Goal: Transaction & Acquisition: Download file/media

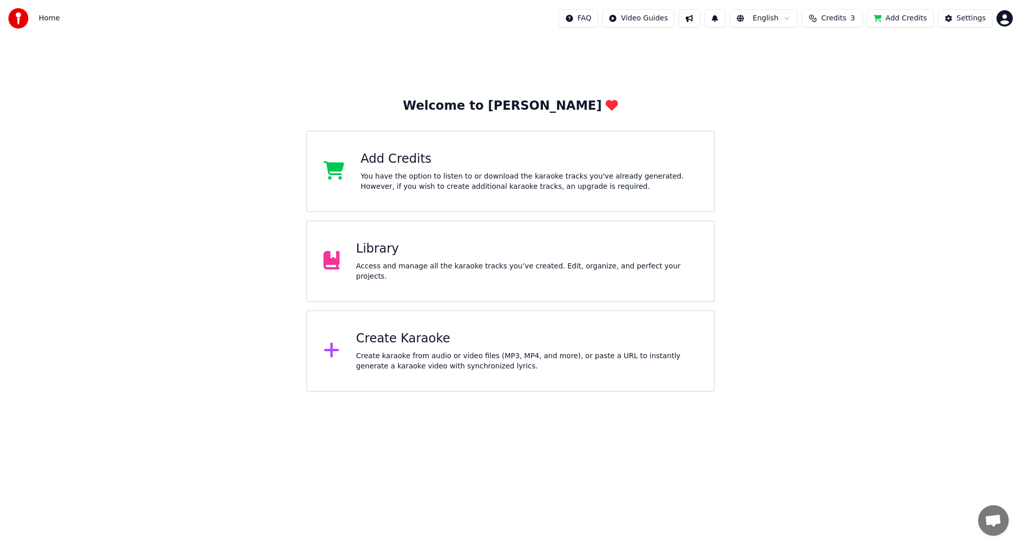
click at [391, 341] on div "Create Karaoke" at bounding box center [526, 339] width 341 height 16
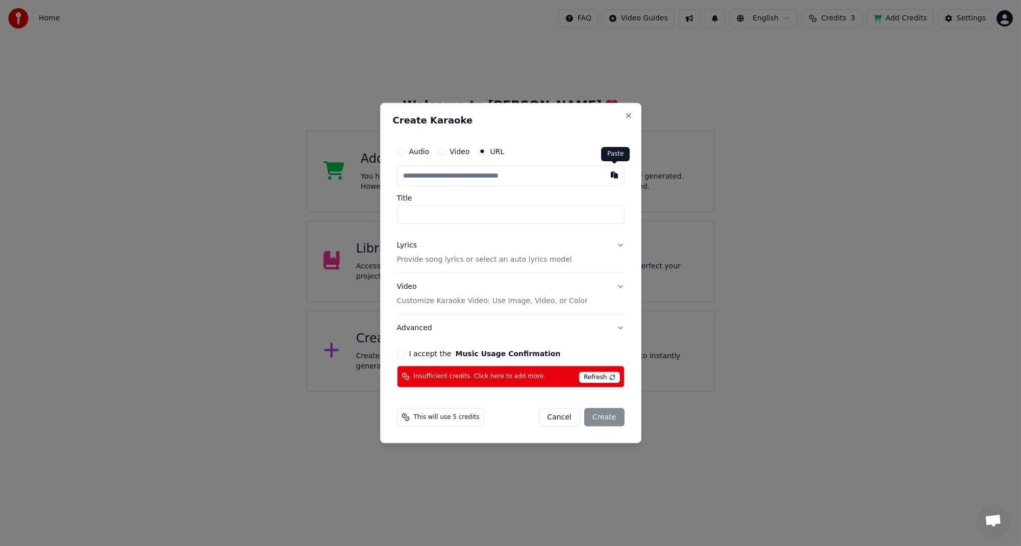
click at [615, 178] on button "button" at bounding box center [614, 175] width 20 height 18
type input "**********"
click at [619, 247] on button "Lyrics Provide song lyrics or select an auto lyrics model" at bounding box center [511, 252] width 228 height 41
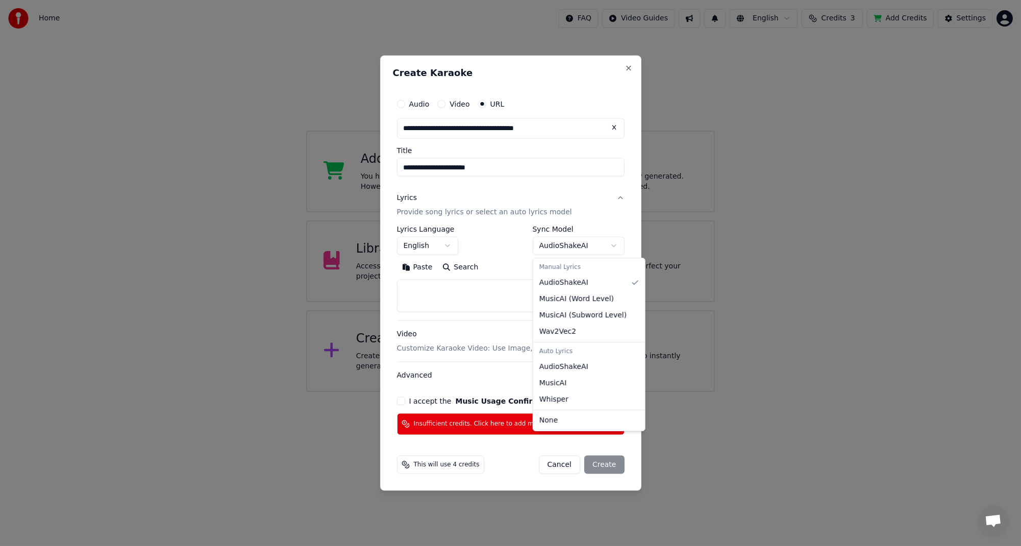
click at [611, 248] on body "**********" at bounding box center [510, 196] width 1021 height 392
select select "****"
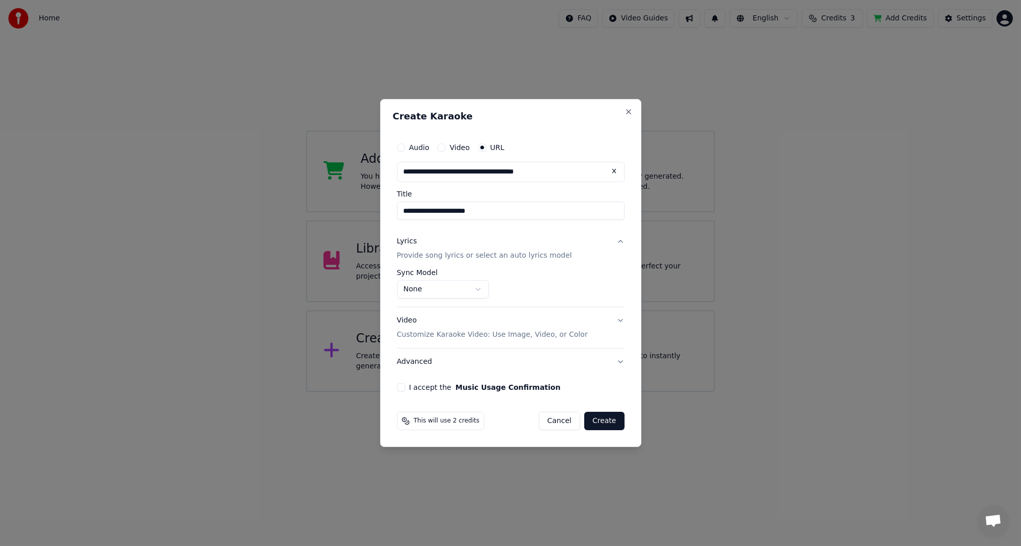
click at [397, 390] on button "I accept the Music Usage Confirmation" at bounding box center [401, 387] width 8 height 8
click at [613, 425] on button "Create" at bounding box center [604, 421] width 40 height 18
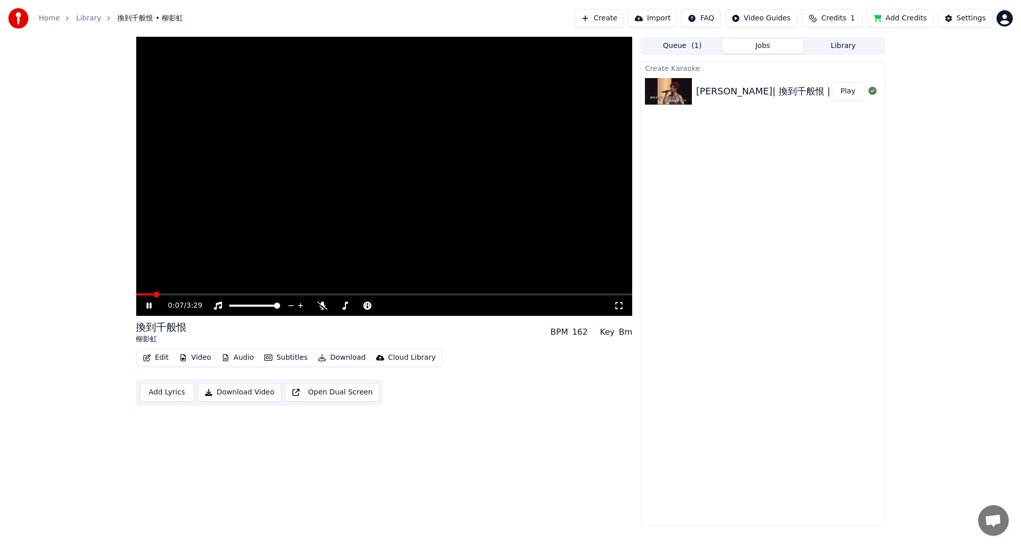
click at [149, 305] on icon at bounding box center [156, 306] width 24 height 8
click at [145, 308] on icon at bounding box center [156, 306] width 24 height 8
click at [189, 294] on span at bounding box center [384, 294] width 496 height 2
click at [321, 306] on icon at bounding box center [322, 306] width 10 height 8
click at [152, 305] on icon at bounding box center [156, 306] width 24 height 8
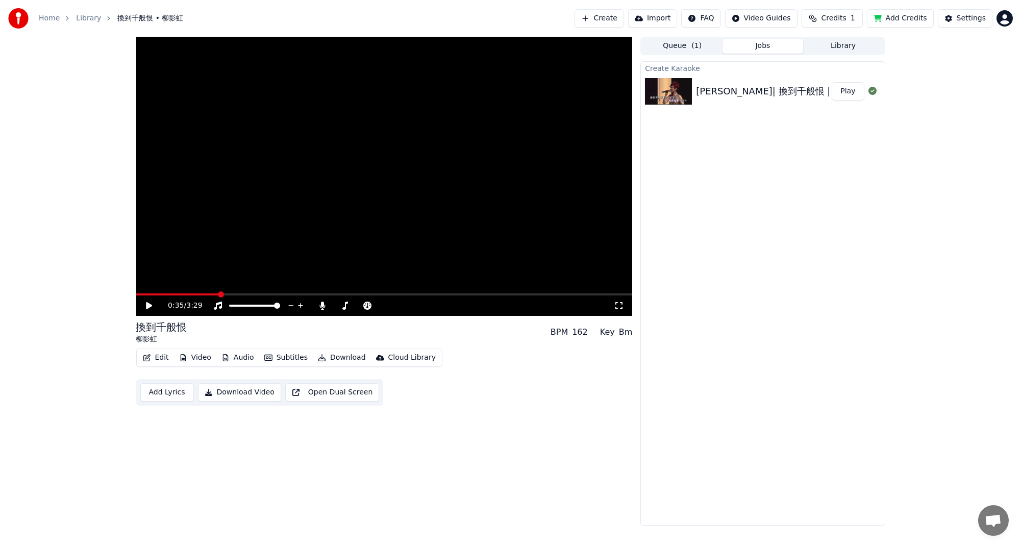
click at [524, 406] on div "0:35 / 3:29 換到千般恨 柳影虹 BPM 162 Key Bm Edit Video Audio Subtitles Download Cloud …" at bounding box center [384, 281] width 496 height 489
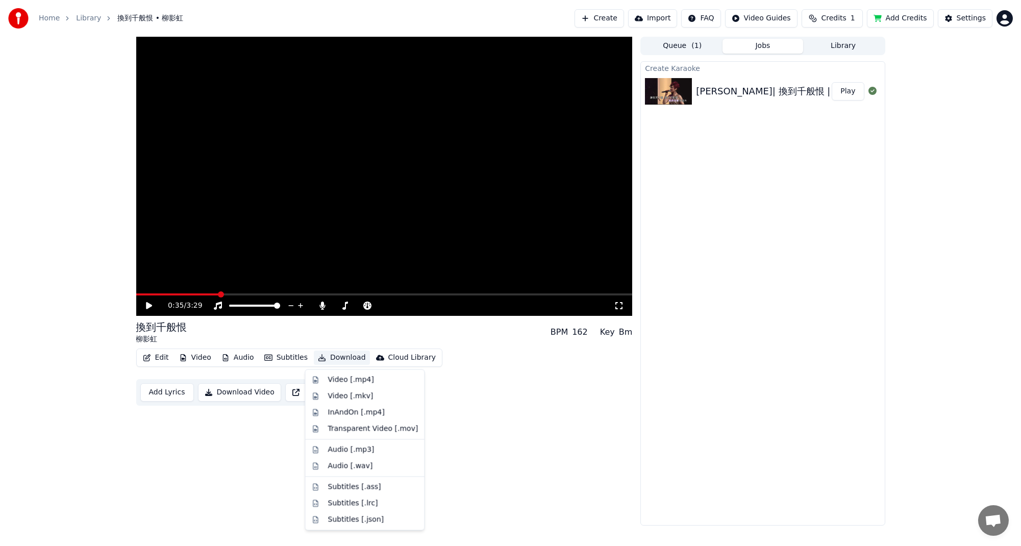
click at [341, 361] on button "Download" at bounding box center [342, 358] width 56 height 14
click at [358, 448] on div "Audio [.mp3]" at bounding box center [351, 449] width 46 height 10
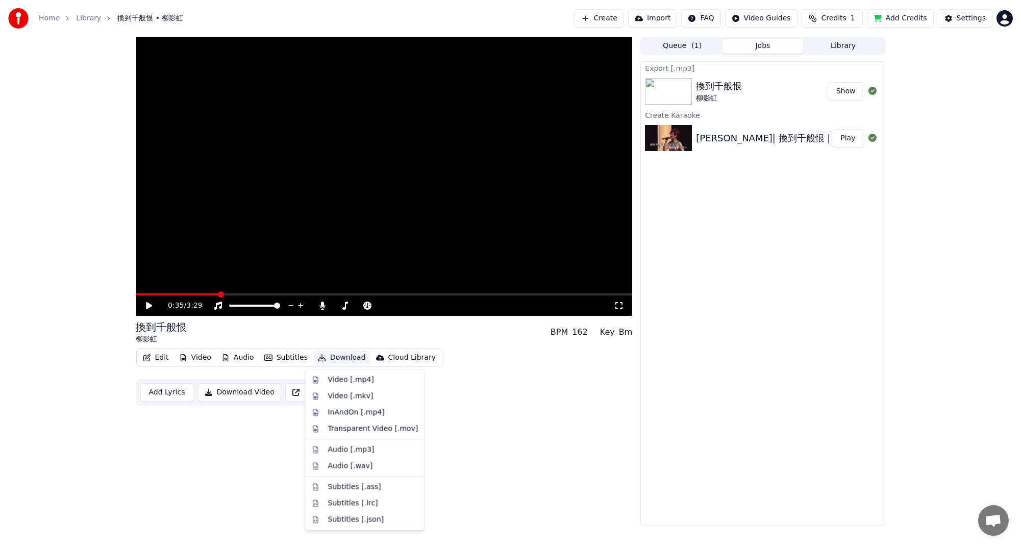
click at [350, 357] on button "Download" at bounding box center [342, 358] width 56 height 14
click at [379, 416] on div "InAndOn [.mp4]" at bounding box center [373, 412] width 90 height 10
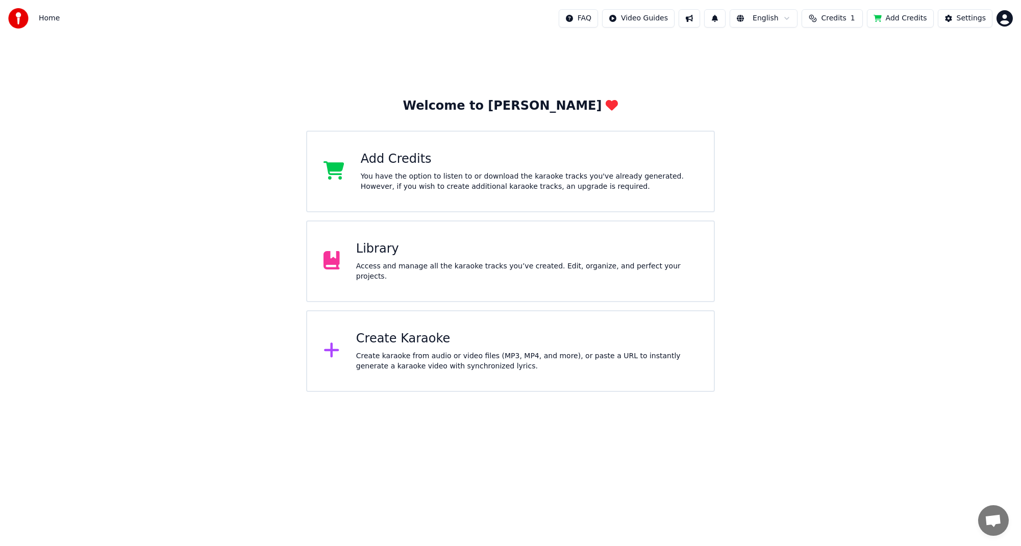
click at [440, 281] on div "Library Access and manage all the karaoke tracks you’ve created. Edit, organize…" at bounding box center [510, 261] width 408 height 82
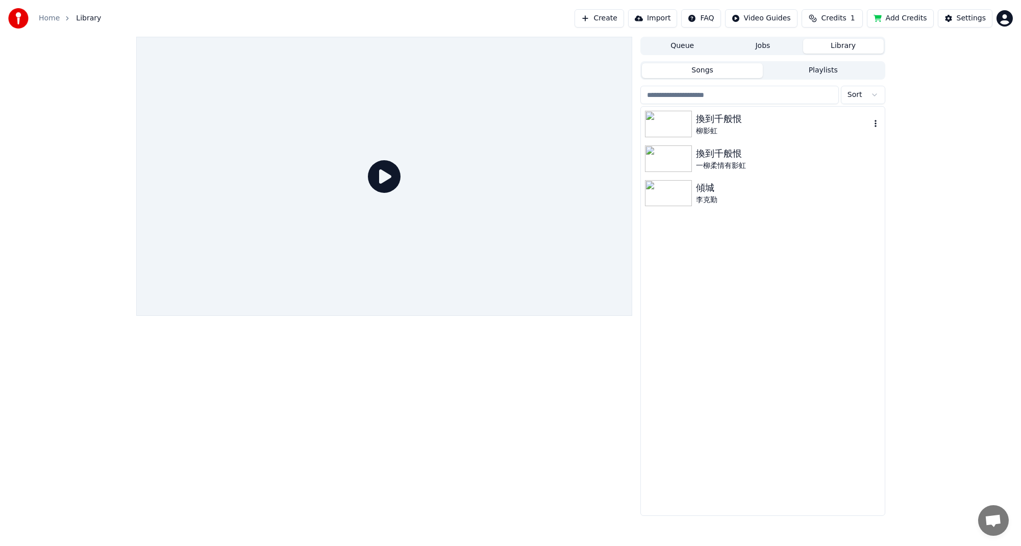
click at [667, 138] on div "換到千般恨 柳影虹" at bounding box center [762, 124] width 243 height 35
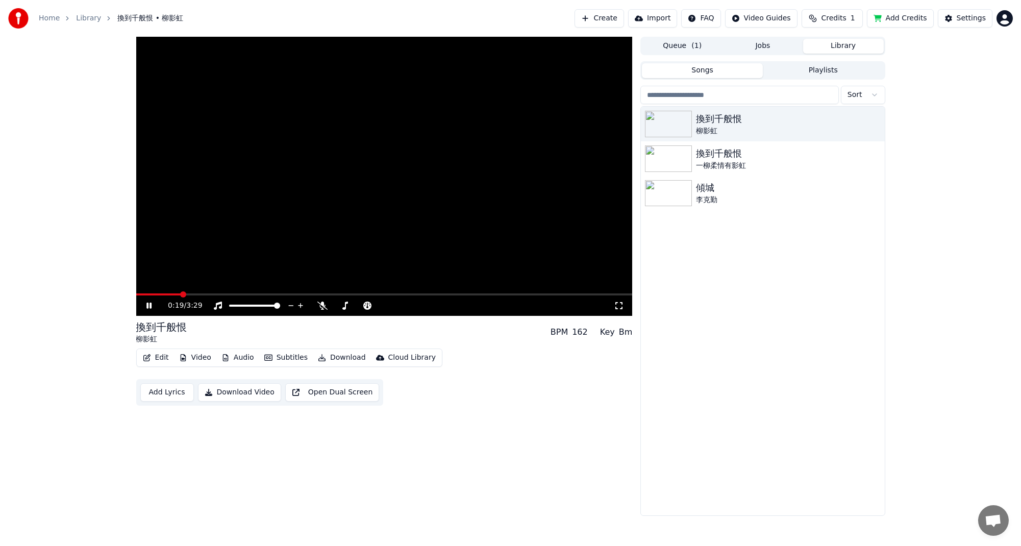
click at [181, 295] on span at bounding box center [384, 294] width 496 height 2
click at [323, 305] on icon at bounding box center [322, 306] width 10 height 8
click at [168, 294] on span at bounding box center [152, 294] width 33 height 2
click at [148, 305] on icon at bounding box center [148, 306] width 5 height 6
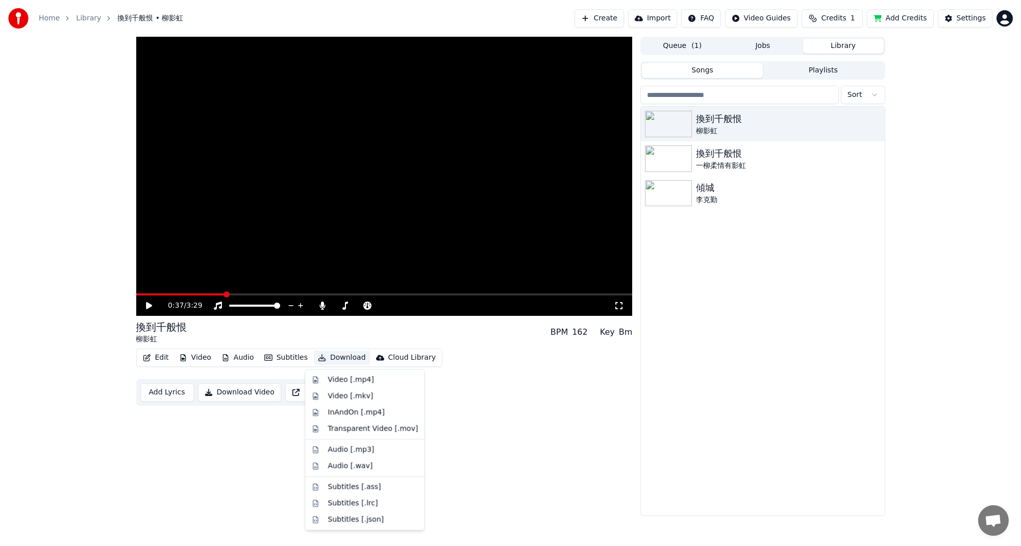
click at [341, 361] on button "Download" at bounding box center [342, 358] width 56 height 14
click at [360, 417] on div "InAndOn [.mp4]" at bounding box center [364, 412] width 115 height 16
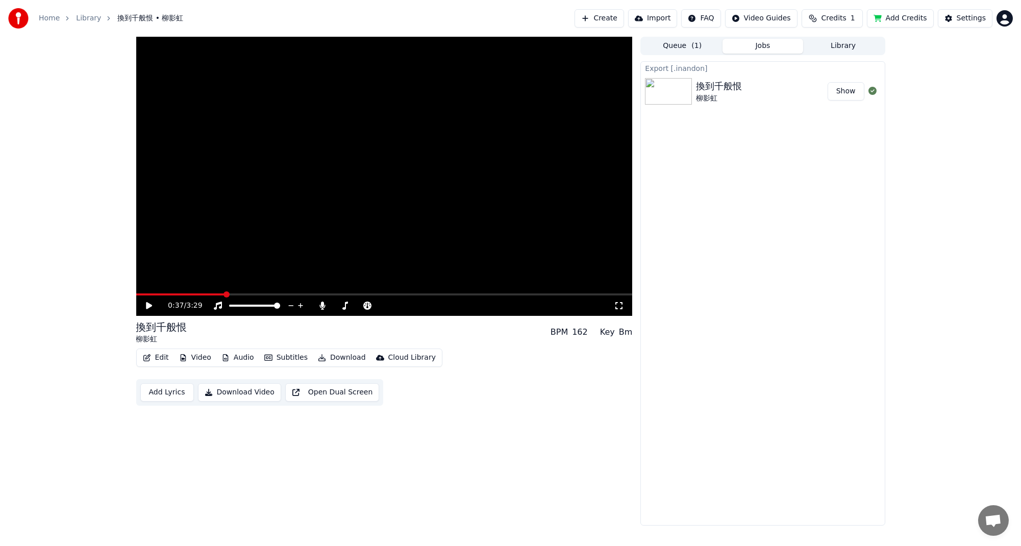
click at [846, 96] on button "Show" at bounding box center [846, 91] width 37 height 18
click at [85, 19] on link "Library" at bounding box center [88, 18] width 25 height 10
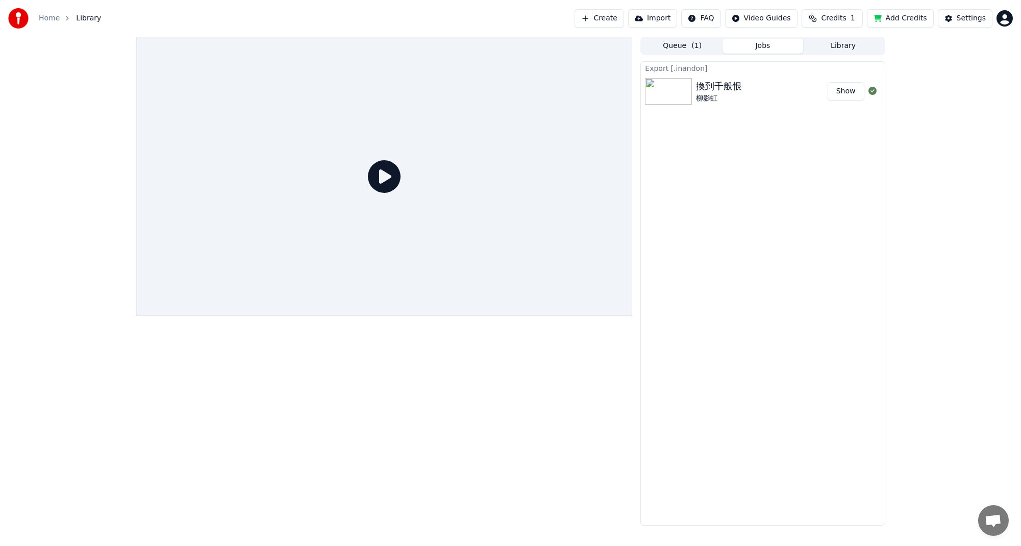
click at [382, 176] on icon at bounding box center [384, 176] width 33 height 33
click at [55, 21] on link "Home" at bounding box center [49, 18] width 21 height 10
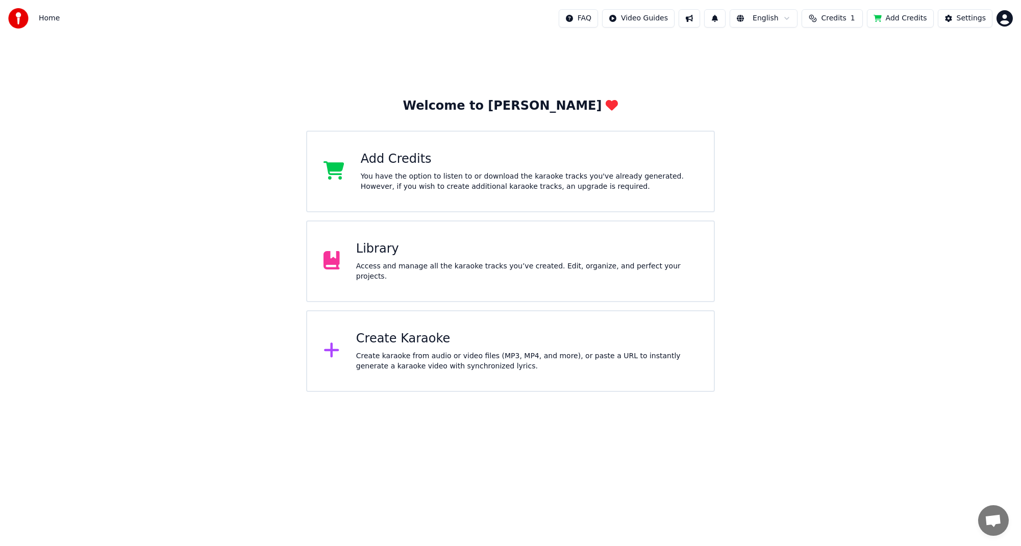
click at [388, 240] on div "Library Access and manage all the karaoke tracks you’ve created. Edit, organize…" at bounding box center [510, 261] width 408 height 82
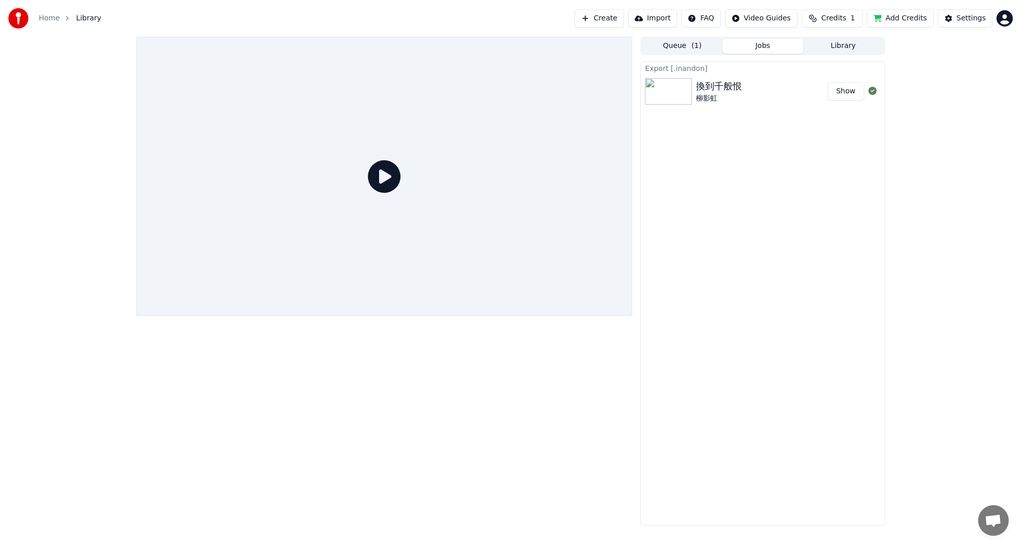
click at [671, 102] on img at bounding box center [668, 91] width 47 height 27
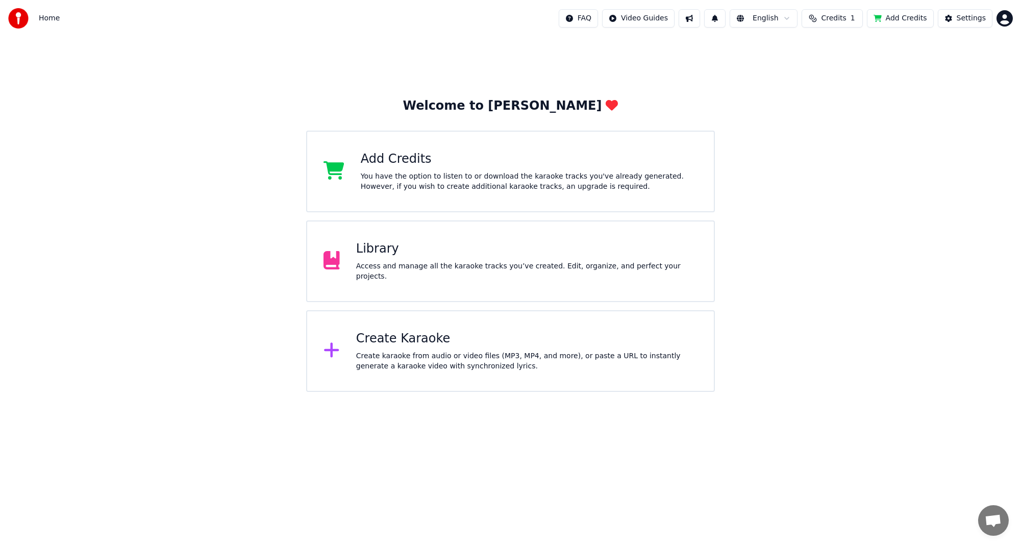
click at [374, 345] on div "Create Karaoke" at bounding box center [526, 339] width 341 height 16
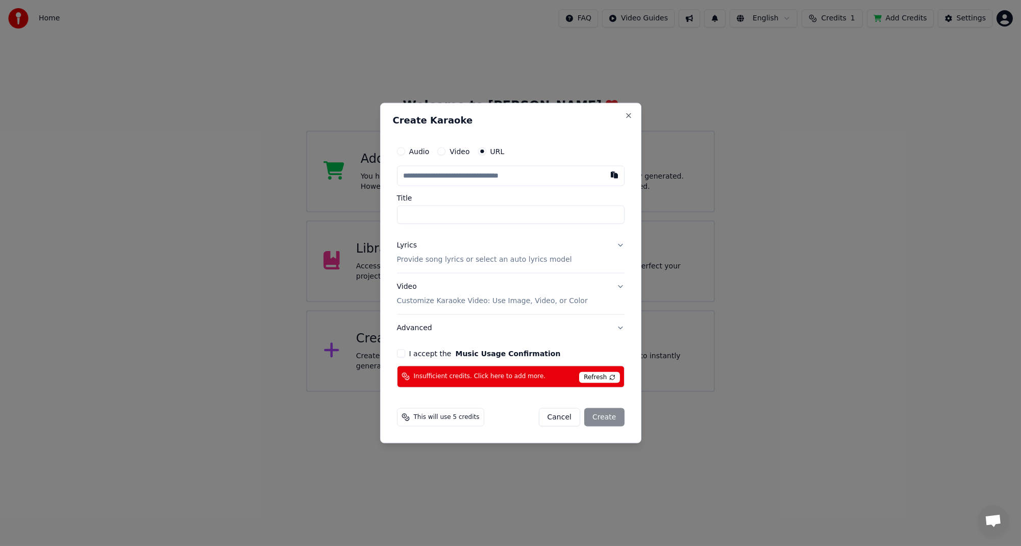
click at [416, 208] on input "Title" at bounding box center [511, 215] width 228 height 18
click at [422, 178] on input "text" at bounding box center [511, 176] width 228 height 20
click at [610, 176] on button "button" at bounding box center [614, 175] width 20 height 18
type input "**********"
type input "*********"
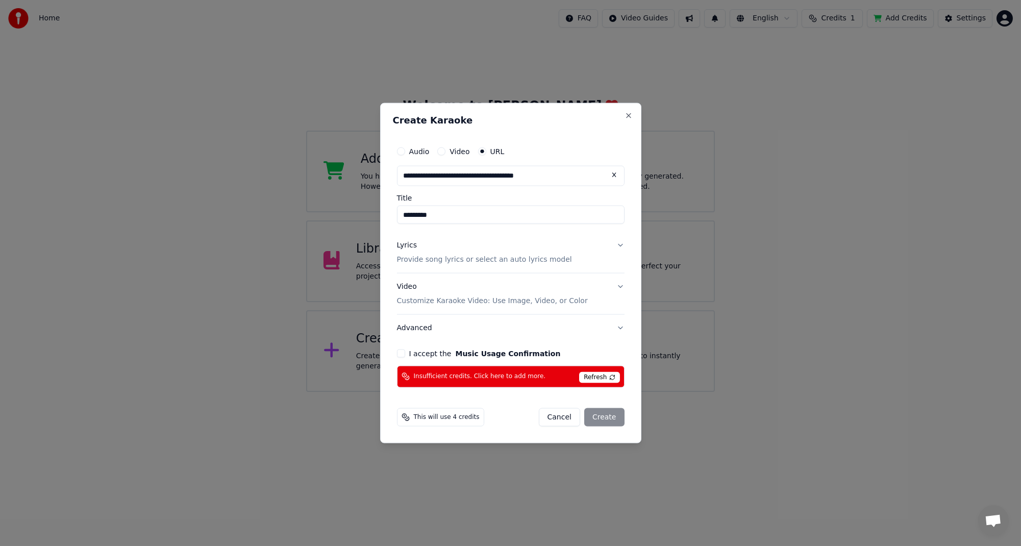
click at [619, 247] on button "Lyrics Provide song lyrics or select an auto lyrics model" at bounding box center [511, 252] width 228 height 41
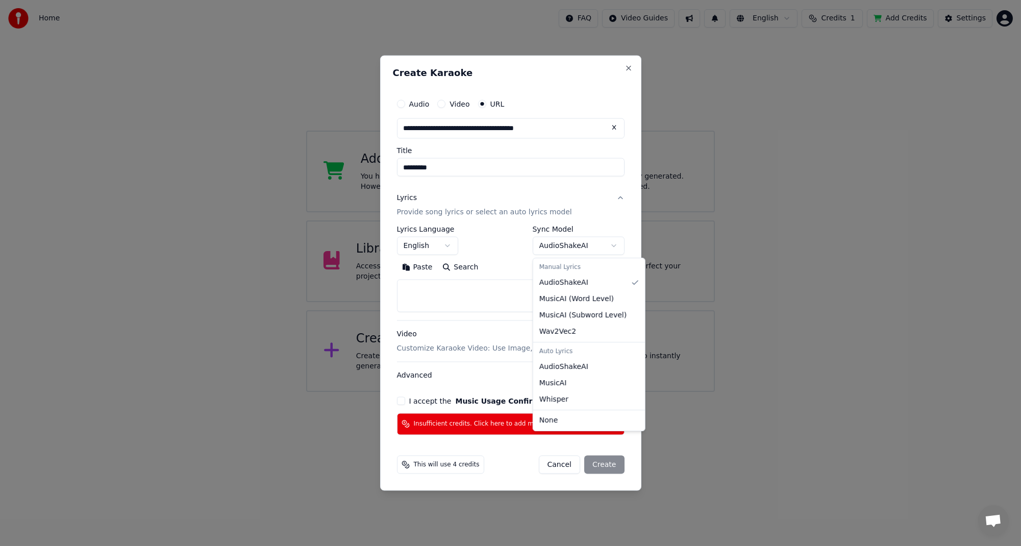
click at [608, 247] on body "**********" at bounding box center [510, 196] width 1021 height 392
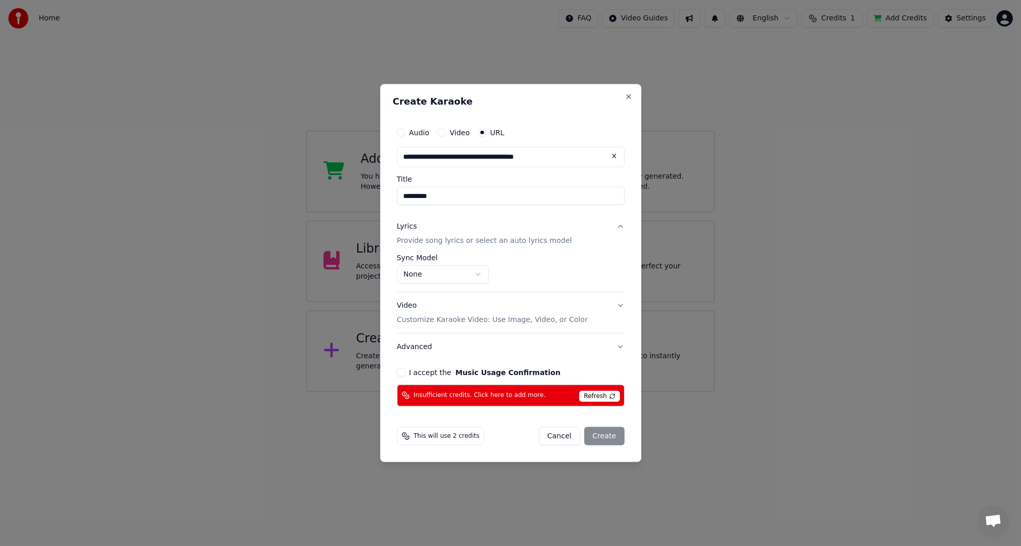
click at [400, 373] on button "I accept the Music Usage Confirmation" at bounding box center [401, 372] width 8 height 8
click at [499, 398] on span "Insufficient credits. Click here to add more." at bounding box center [480, 395] width 132 height 8
select select "**********"
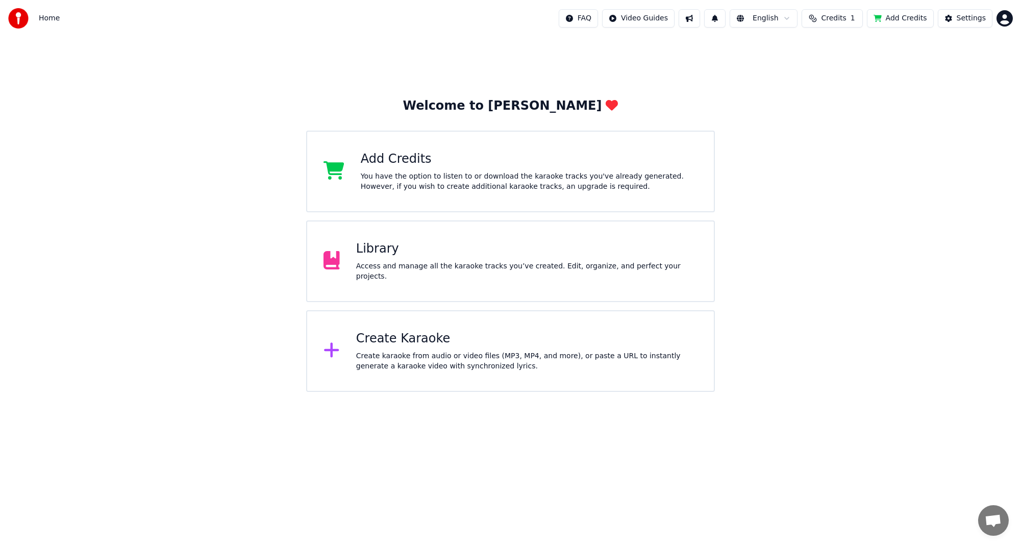
click at [855, 22] on button "Credits 1" at bounding box center [832, 18] width 61 height 18
click at [1002, 23] on html "Home FAQ Video Guides English Credits 1 Add Credits Settings Welcome to Youka A…" at bounding box center [510, 196] width 1021 height 392
click at [957, 58] on div "Billing" at bounding box center [959, 66] width 117 height 16
click at [904, 21] on button "Add Credits" at bounding box center [900, 18] width 67 height 18
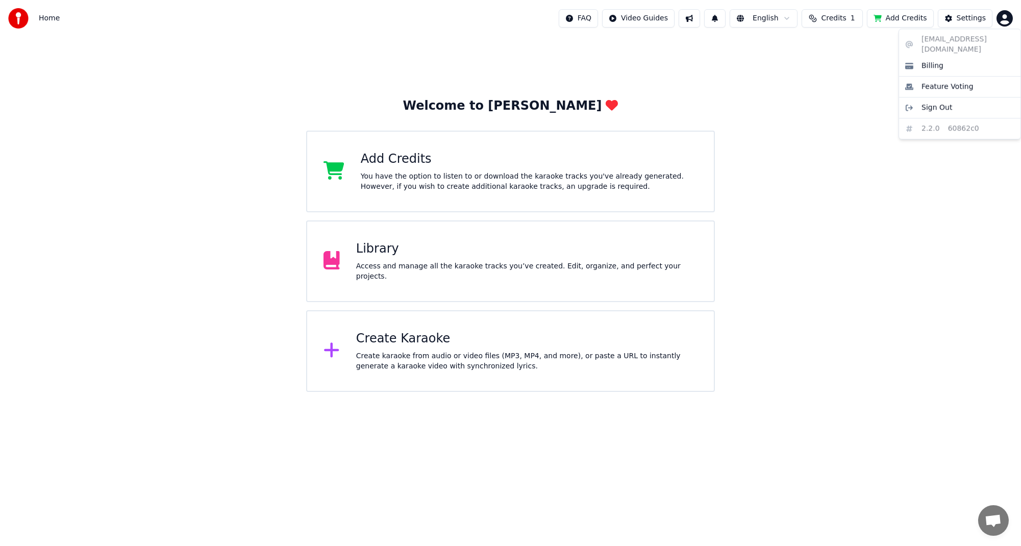
click at [1002, 19] on html "Home FAQ Video Guides English Credits 1 Add Credits Settings Welcome to Youka A…" at bounding box center [510, 196] width 1021 height 392
click at [846, 21] on html "Home FAQ Video Guides English Credits 1 Add Credits Settings Welcome to Youka A…" at bounding box center [510, 196] width 1021 height 392
click at [846, 21] on span "Credits" at bounding box center [833, 18] width 25 height 10
click at [456, 346] on div "Create Karaoke" at bounding box center [526, 339] width 341 height 16
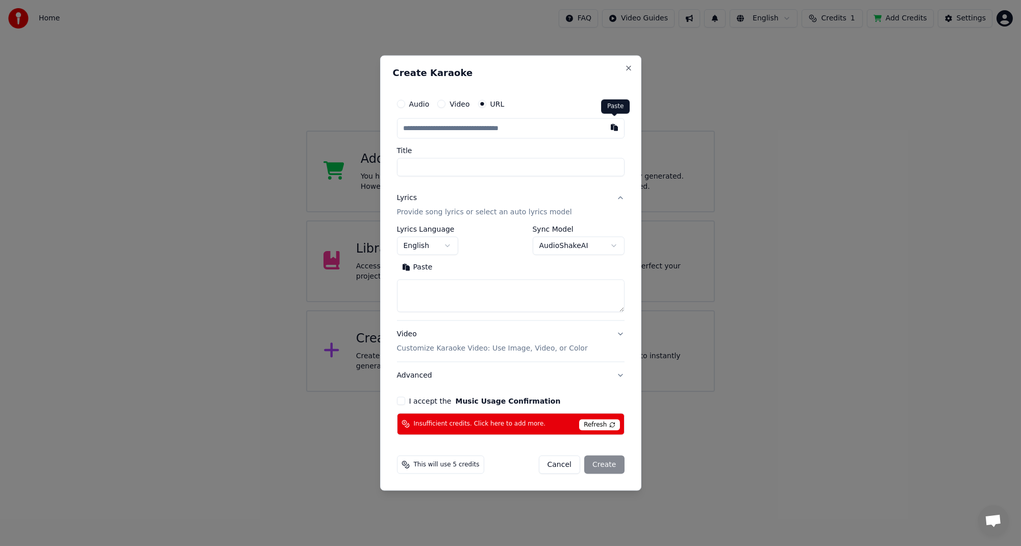
click at [614, 131] on button "button" at bounding box center [614, 127] width 20 height 18
type input "**********"
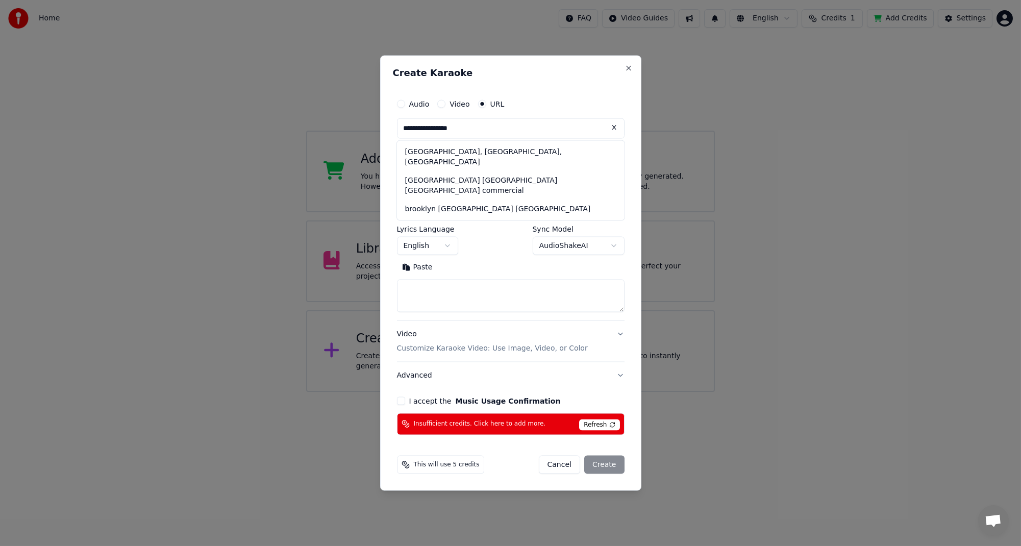
click at [515, 130] on input "**********" at bounding box center [511, 128] width 228 height 20
click at [632, 71] on button "Close" at bounding box center [629, 68] width 8 height 8
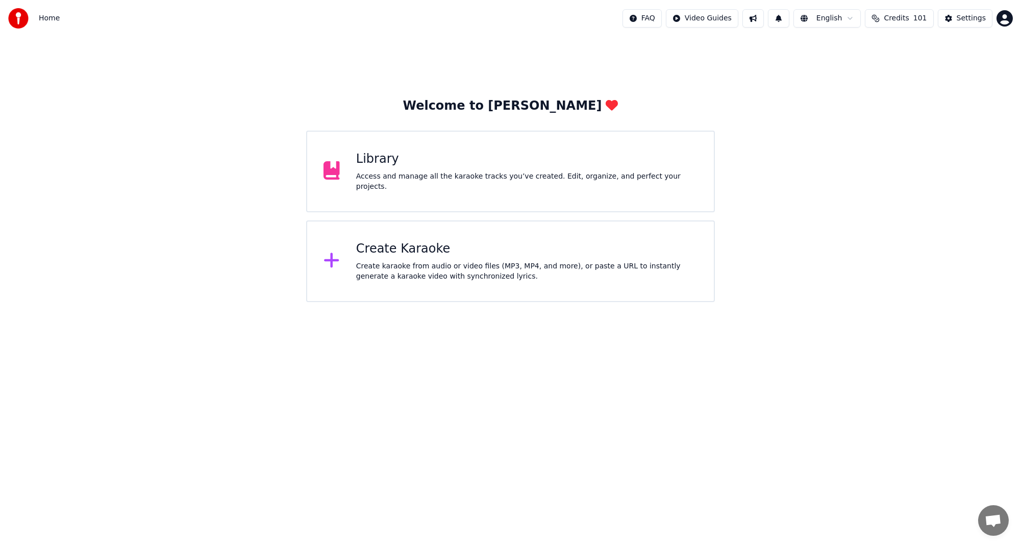
click at [426, 279] on div "Create karaoke from audio or video files (MP3, MP4, and more), or paste a URL t…" at bounding box center [526, 271] width 341 height 20
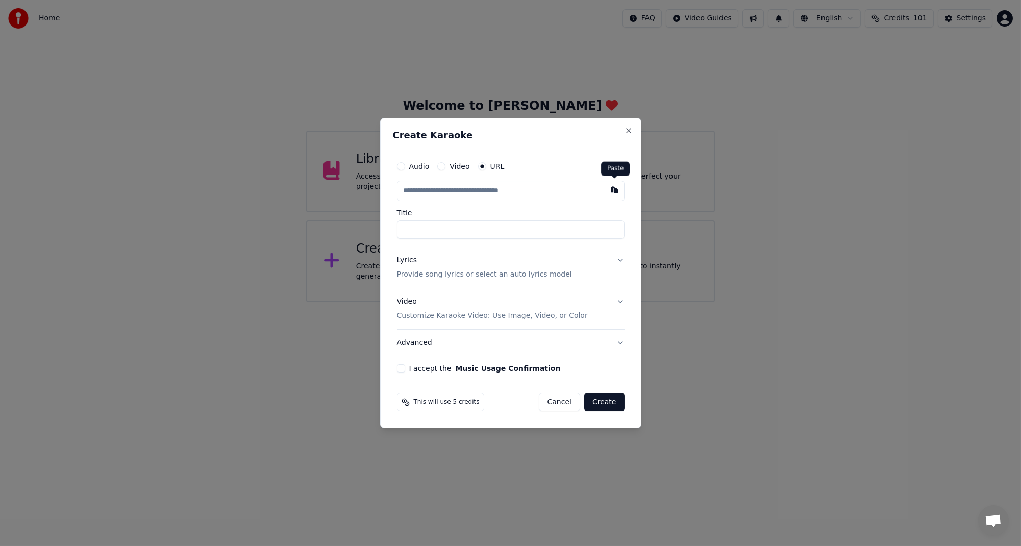
click at [615, 194] on button "button" at bounding box center [614, 190] width 20 height 18
type input "**********"
type input "*********"
click at [619, 265] on button "Lyrics Provide song lyrics or select an auto lyrics model" at bounding box center [511, 267] width 228 height 41
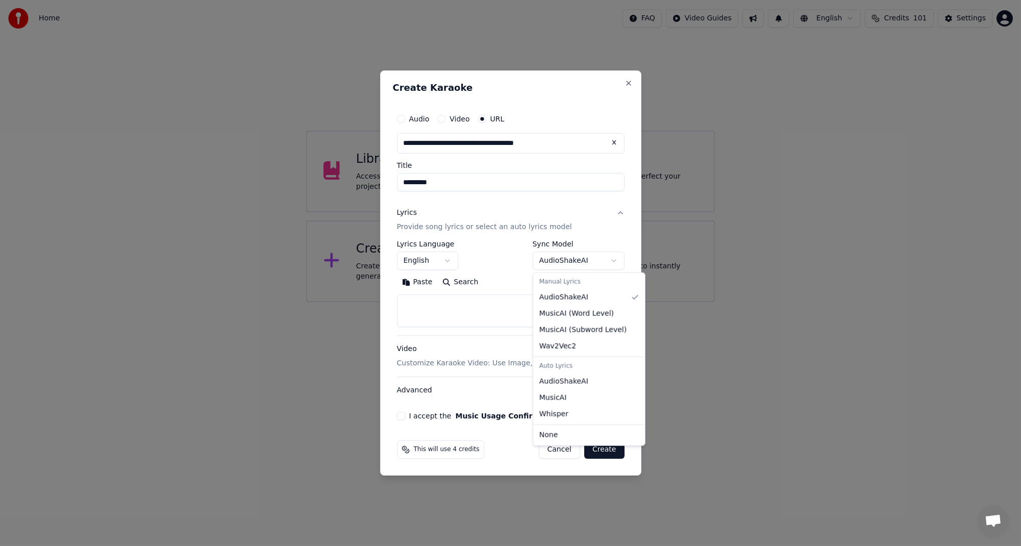
click at [614, 265] on body "**********" at bounding box center [510, 151] width 1021 height 302
select select "****"
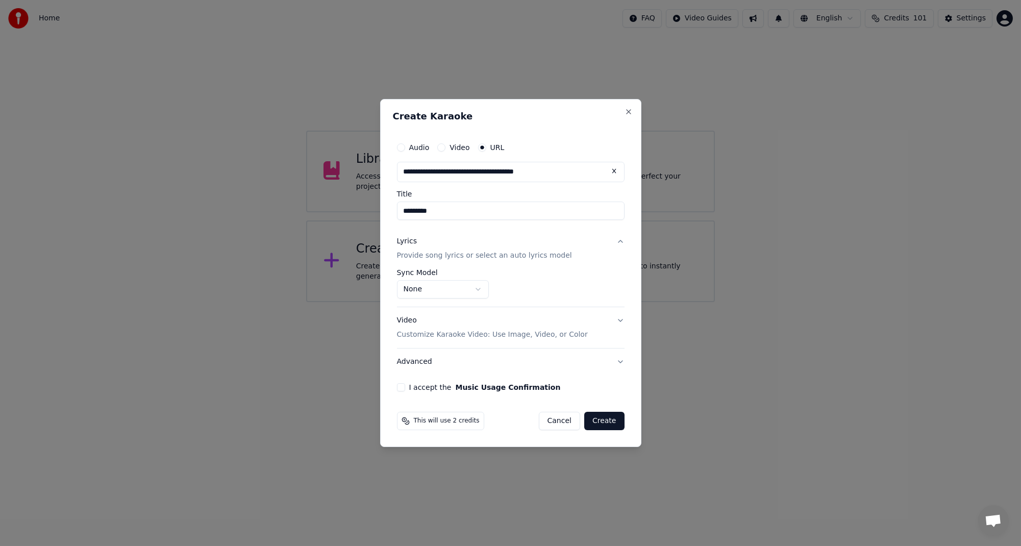
click at [399, 387] on button "I accept the Music Usage Confirmation" at bounding box center [401, 387] width 8 height 8
click at [601, 418] on button "Create" at bounding box center [604, 421] width 40 height 18
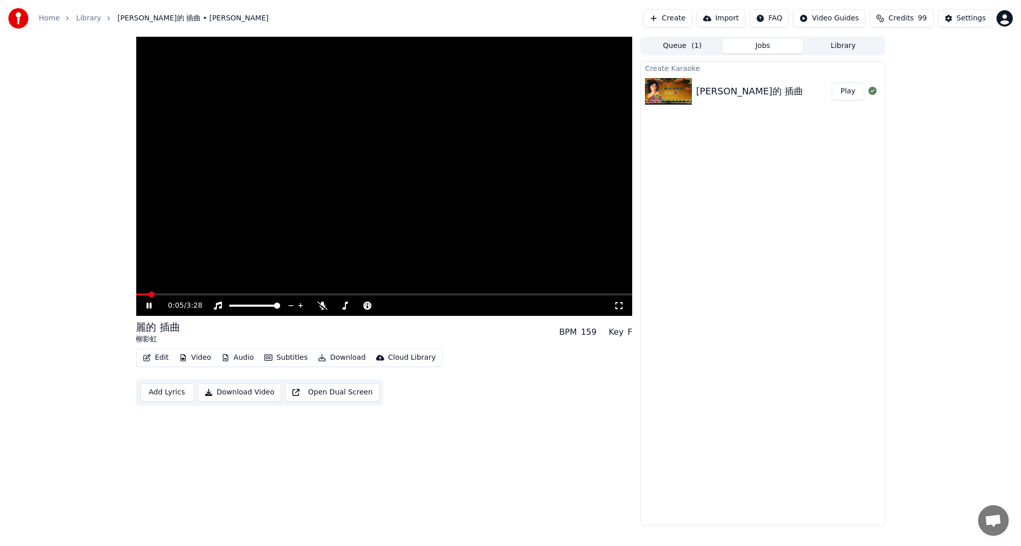
click at [146, 305] on icon at bounding box center [148, 306] width 5 height 6
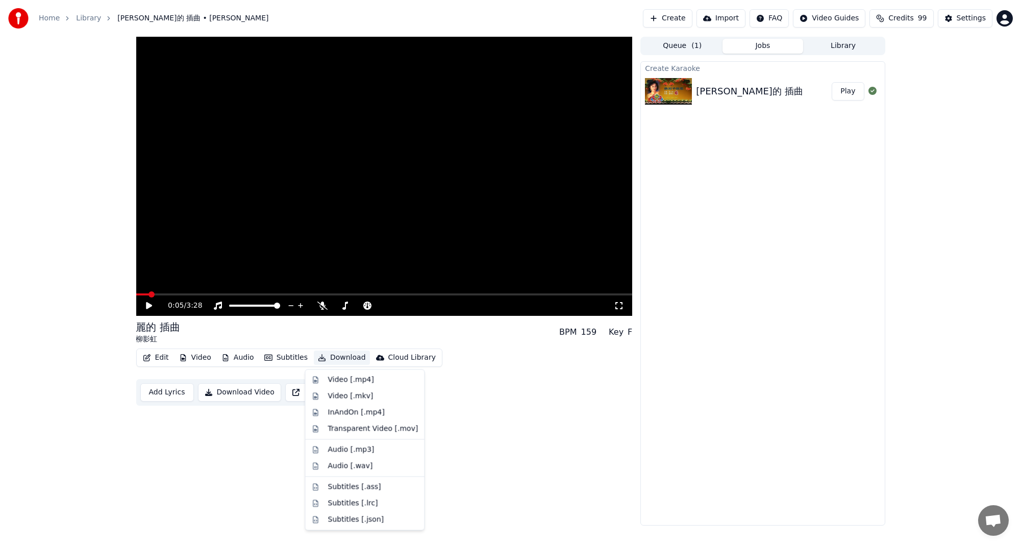
click at [335, 359] on button "Download" at bounding box center [342, 358] width 56 height 14
click at [361, 451] on div "Audio [.mp3]" at bounding box center [351, 449] width 46 height 10
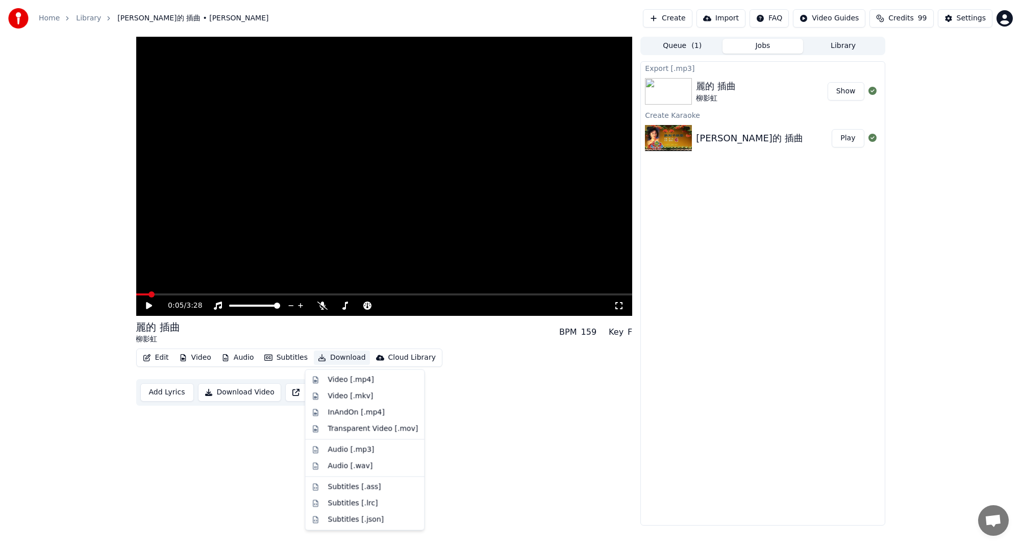
click at [341, 358] on button "Download" at bounding box center [342, 358] width 56 height 14
click at [361, 416] on div "InAndOn [.mp4]" at bounding box center [356, 412] width 57 height 10
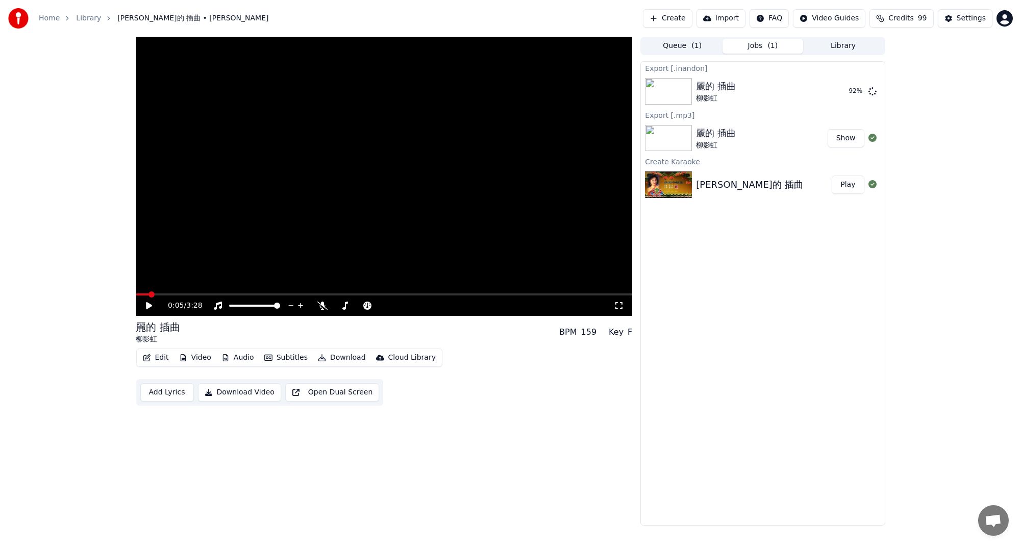
click at [851, 139] on button "Show" at bounding box center [846, 138] width 37 height 18
click at [732, 103] on div "麗的 插曲 柳影虹 Show" at bounding box center [762, 91] width 243 height 35
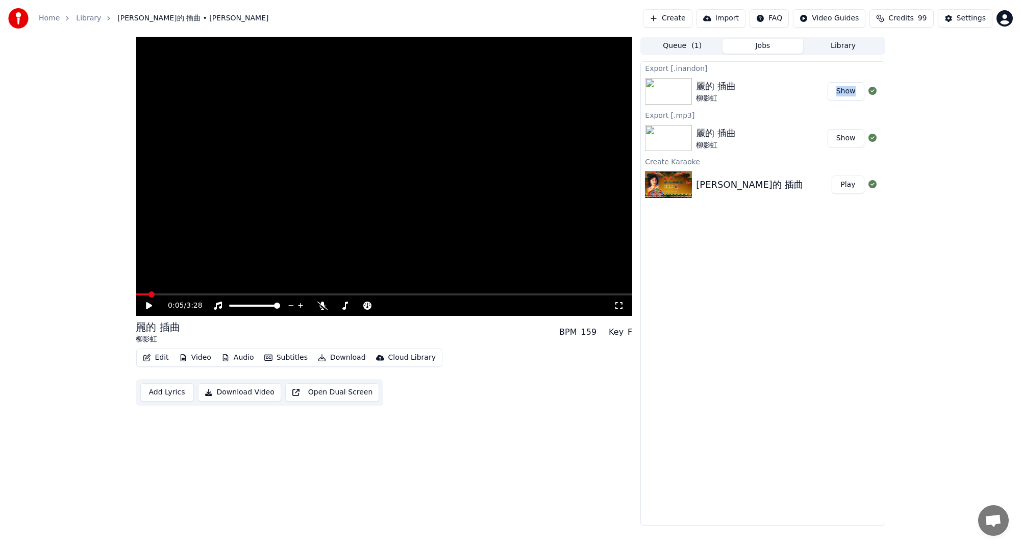
click at [841, 93] on button "Show" at bounding box center [846, 91] width 37 height 18
click at [79, 21] on link "Library" at bounding box center [88, 18] width 25 height 10
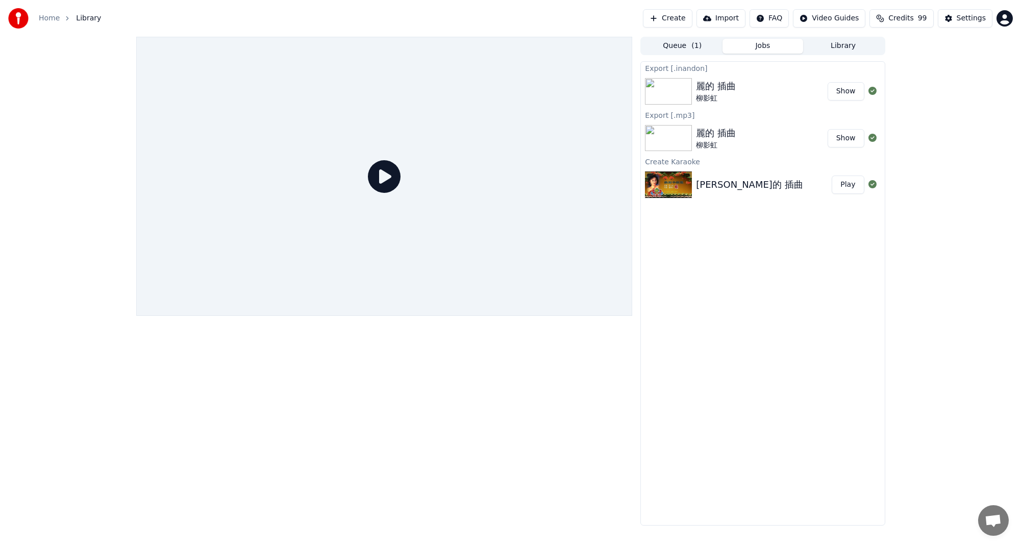
click at [383, 187] on icon at bounding box center [384, 176] width 33 height 33
click at [47, 19] on link "Home" at bounding box center [49, 18] width 21 height 10
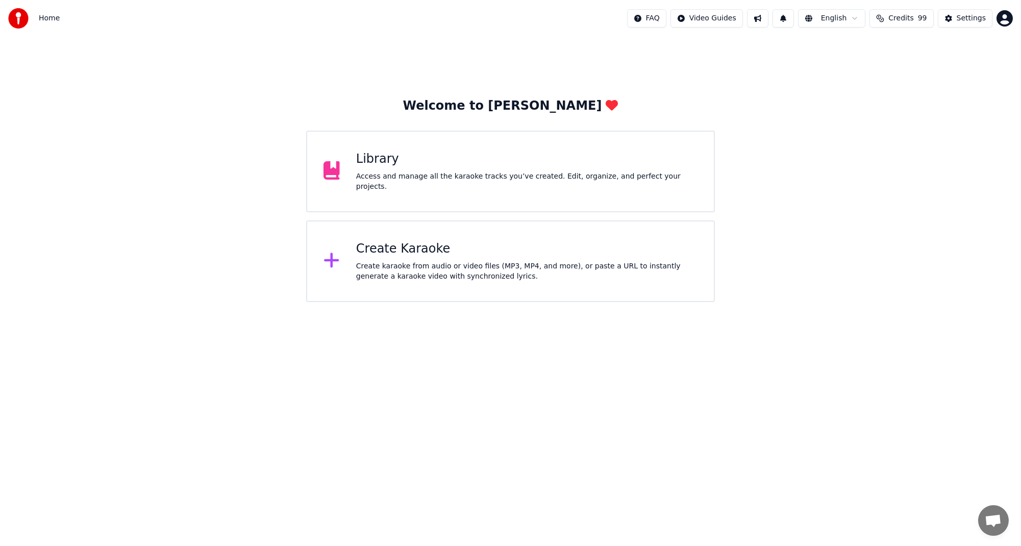
click at [373, 187] on div "Library Access and manage all the karaoke tracks you’ve created. Edit, organize…" at bounding box center [510, 172] width 408 height 82
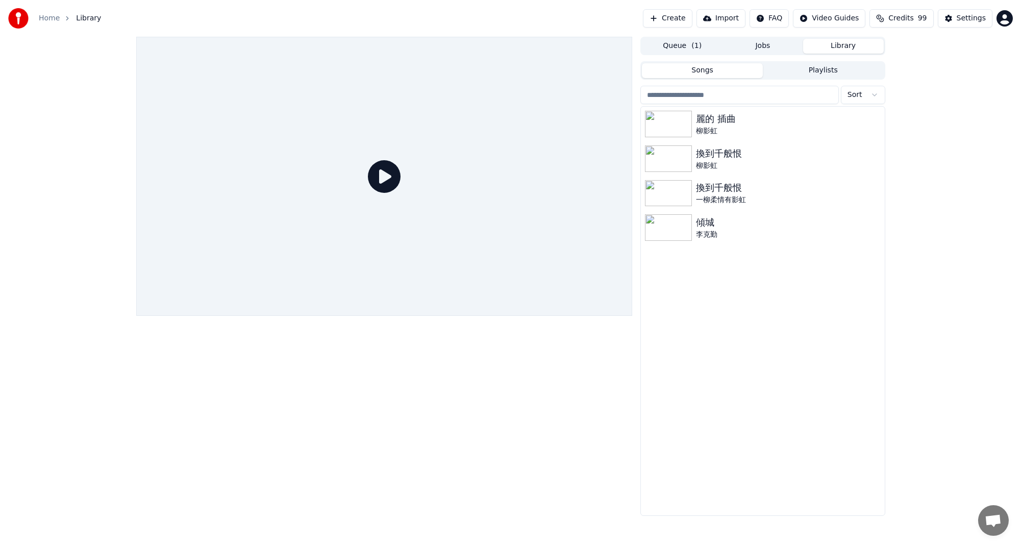
click at [843, 52] on button "Library" at bounding box center [843, 46] width 81 height 15
click at [786, 132] on div "柳影虹" at bounding box center [783, 131] width 174 height 10
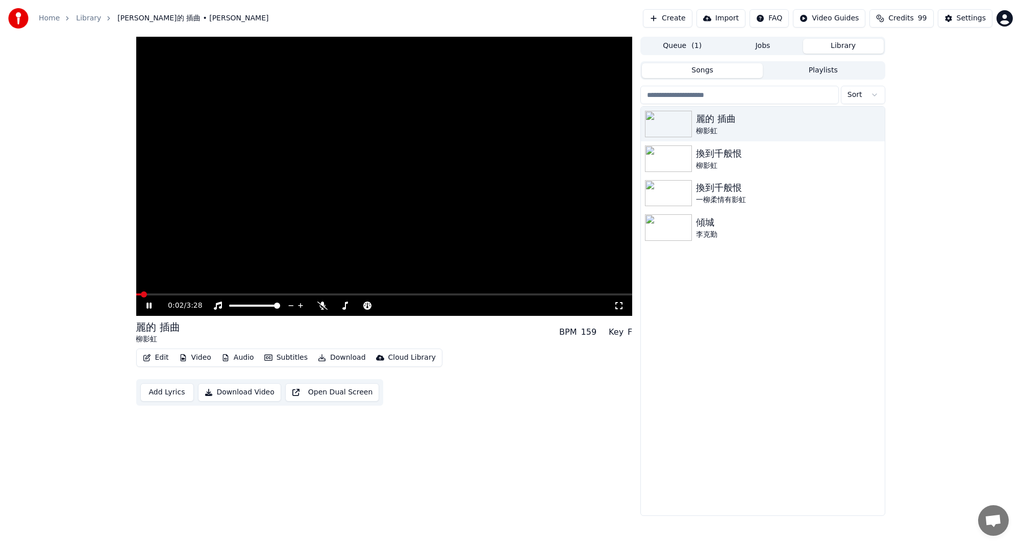
click at [227, 292] on video at bounding box center [384, 176] width 496 height 279
click at [227, 294] on span at bounding box center [384, 294] width 496 height 2
click at [323, 303] on icon at bounding box center [322, 306] width 10 height 8
click at [148, 306] on icon at bounding box center [149, 305] width 6 height 7
click at [323, 304] on icon at bounding box center [323, 306] width 6 height 8
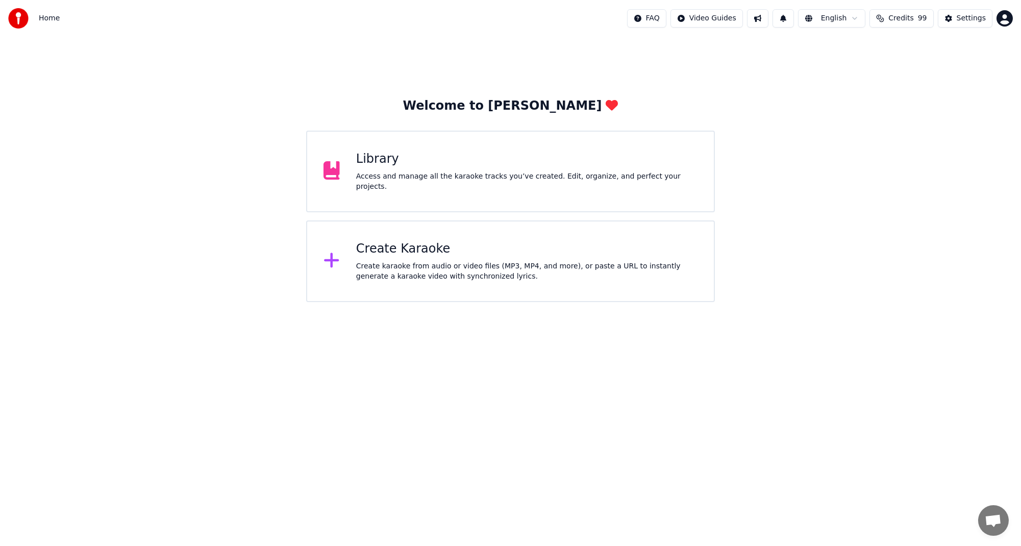
click at [496, 193] on div "Library Access and manage all the karaoke tracks you’ve created. Edit, organize…" at bounding box center [510, 172] width 408 height 82
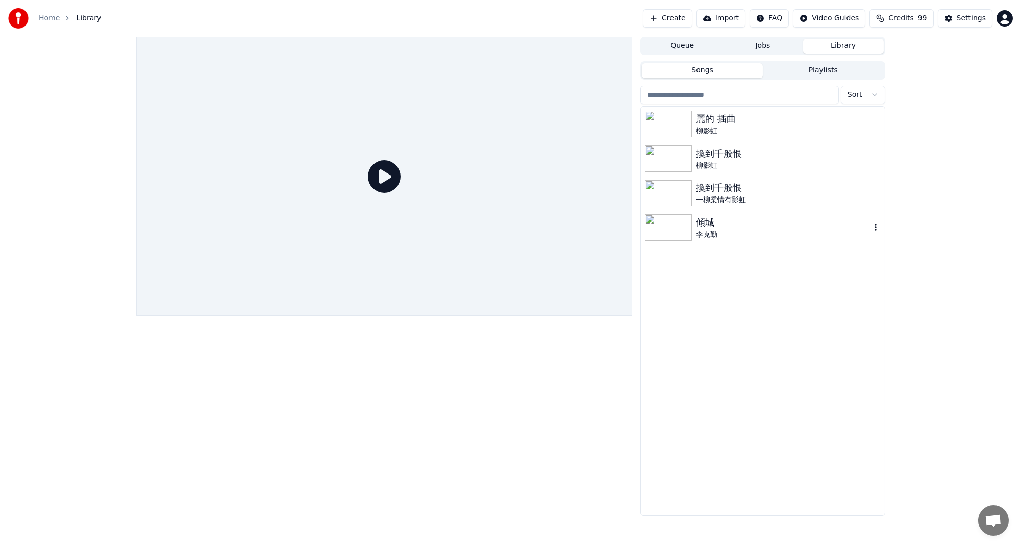
click at [874, 230] on icon "button" at bounding box center [875, 227] width 10 height 8
click at [684, 235] on img at bounding box center [668, 227] width 47 height 27
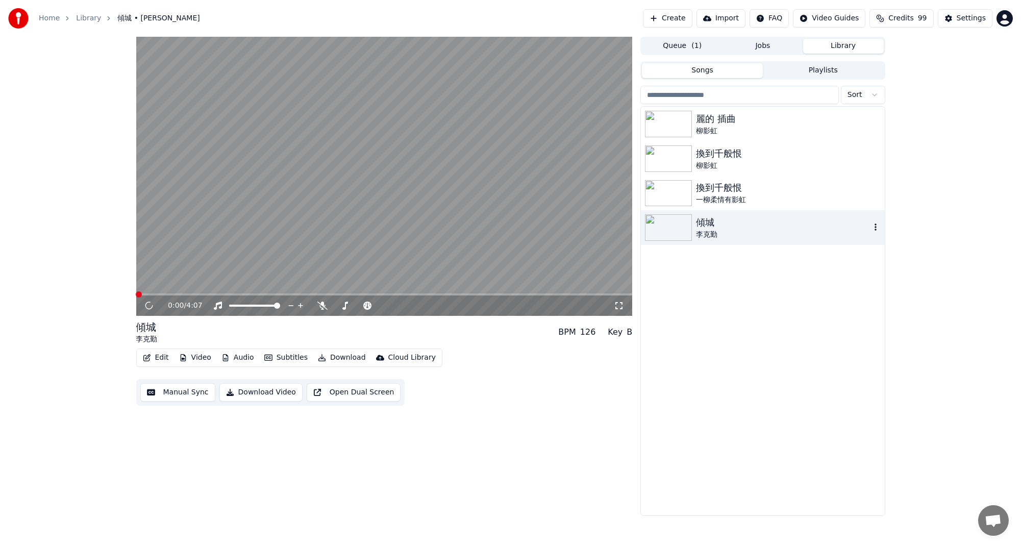
click at [684, 235] on img at bounding box center [668, 227] width 47 height 27
click at [323, 307] on icon at bounding box center [322, 306] width 10 height 8
click at [875, 228] on icon "button" at bounding box center [875, 227] width 10 height 8
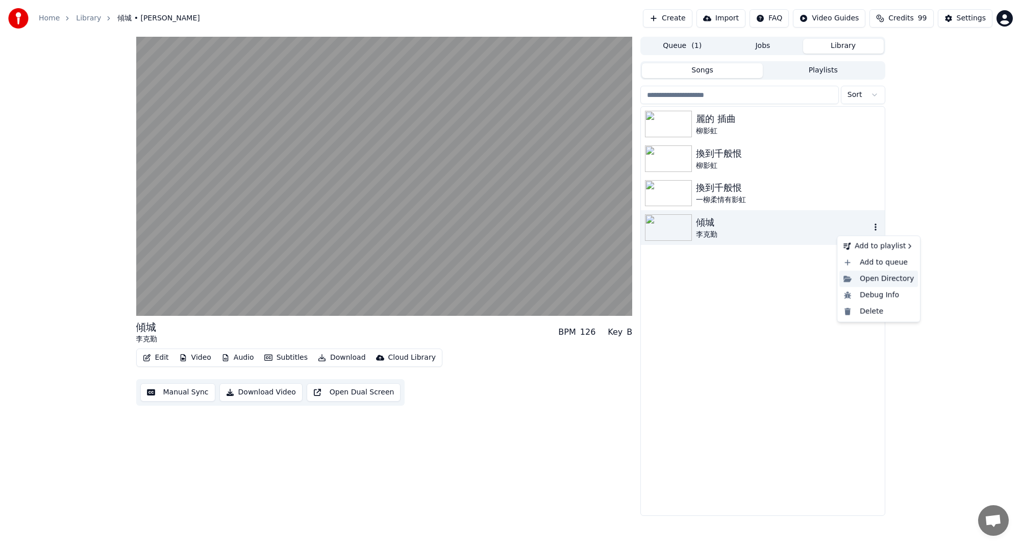
click at [866, 279] on div "Open Directory" at bounding box center [878, 278] width 79 height 16
click at [764, 234] on div "李克勤" at bounding box center [783, 235] width 174 height 10
click at [875, 230] on icon "button" at bounding box center [876, 226] width 2 height 7
click at [876, 276] on div "Open Directory" at bounding box center [878, 278] width 79 height 16
click at [874, 226] on icon "button" at bounding box center [875, 227] width 10 height 8
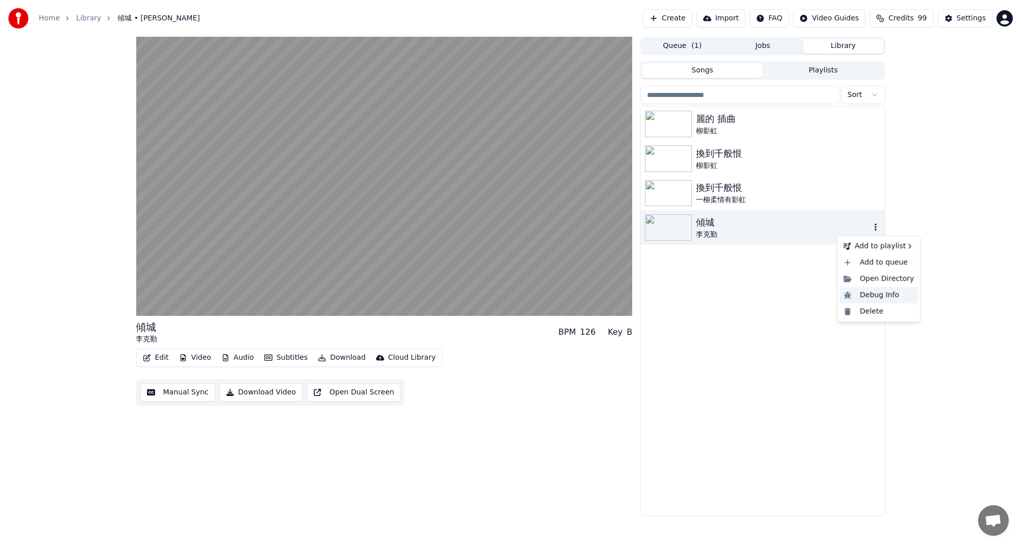
click at [870, 297] on div "Debug Info" at bounding box center [878, 295] width 79 height 16
click at [876, 227] on icon "button" at bounding box center [876, 226] width 2 height 7
click at [752, 252] on div "麗的 插曲 柳影虹 換到千般恨 柳影虹 換到千般恨 一柳柔情有影虹 傾城 李克勤" at bounding box center [762, 311] width 243 height 409
drag, startPoint x: 136, startPoint y: 327, endPoint x: 158, endPoint y: 332, distance: 21.9
click at [158, 332] on div "傾城 李克勤 BPM 126 Key B" at bounding box center [384, 332] width 496 height 24
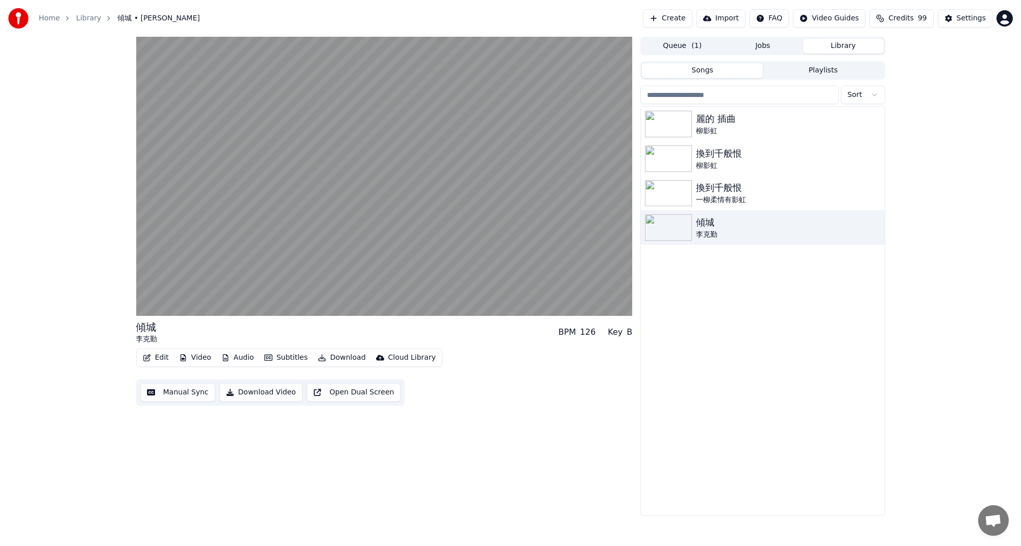
click at [148, 338] on div "李克勤" at bounding box center [146, 339] width 21 height 10
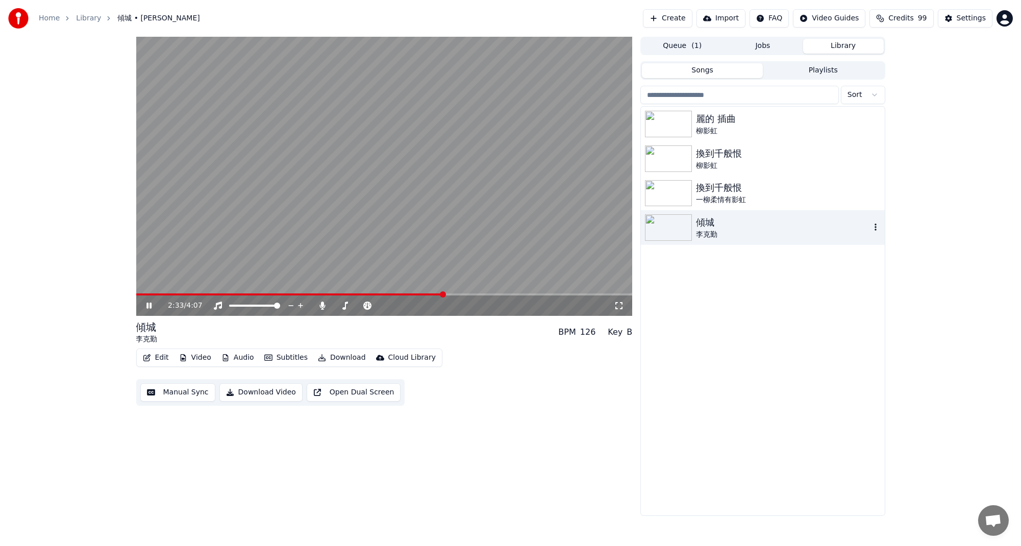
click at [687, 231] on img at bounding box center [668, 227] width 47 height 27
click at [262, 307] on div at bounding box center [264, 306] width 82 height 10
click at [256, 303] on div at bounding box center [264, 306] width 82 height 10
click at [255, 304] on div at bounding box center [264, 306] width 82 height 10
click at [287, 304] on icon at bounding box center [291, 306] width 10 height 10
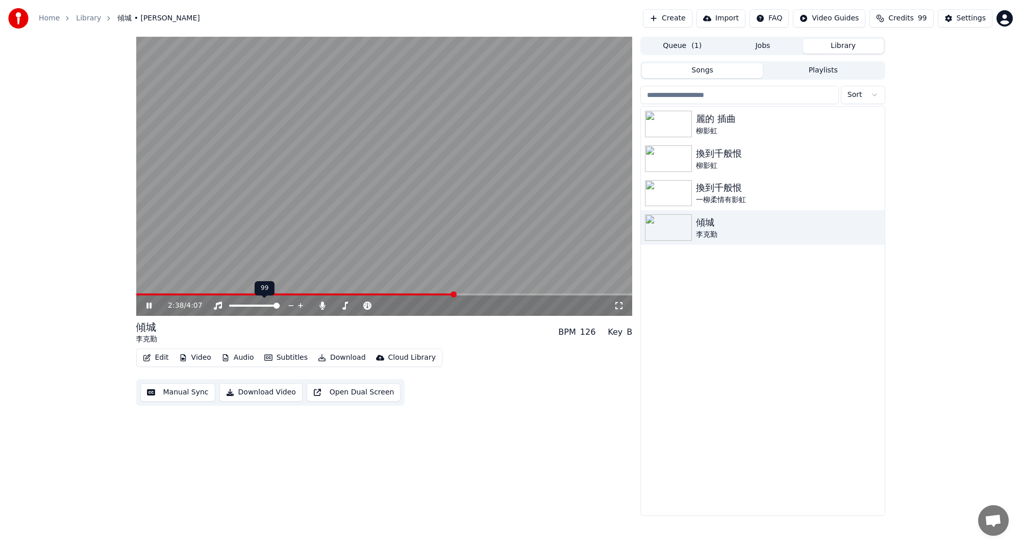
click at [287, 304] on icon at bounding box center [291, 306] width 10 height 10
click at [239, 308] on span at bounding box center [241, 306] width 6 height 6
click at [236, 308] on span at bounding box center [238, 306] width 6 height 6
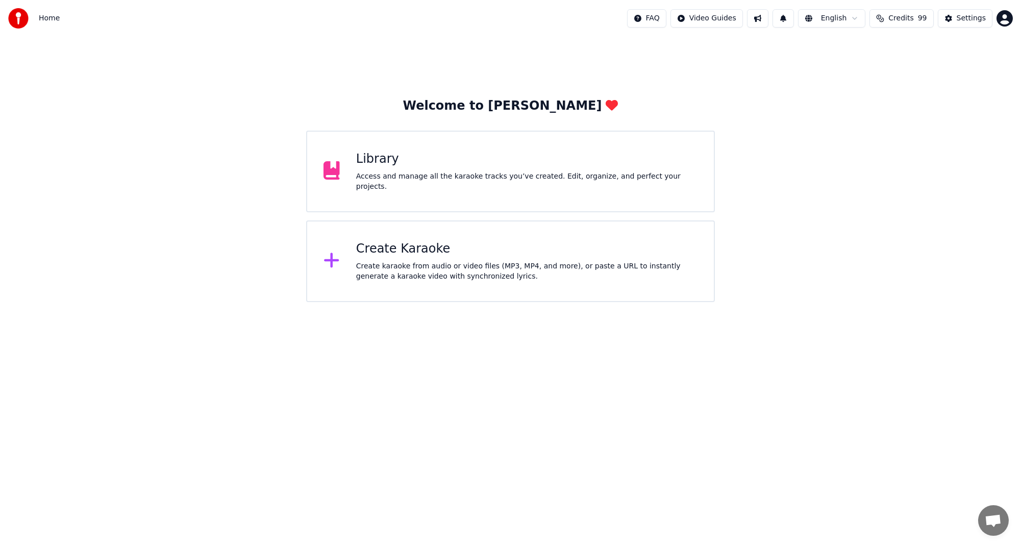
click at [388, 260] on div "Create Karaoke Create karaoke from audio or video files (MP3, MP4, and more), o…" at bounding box center [526, 261] width 341 height 41
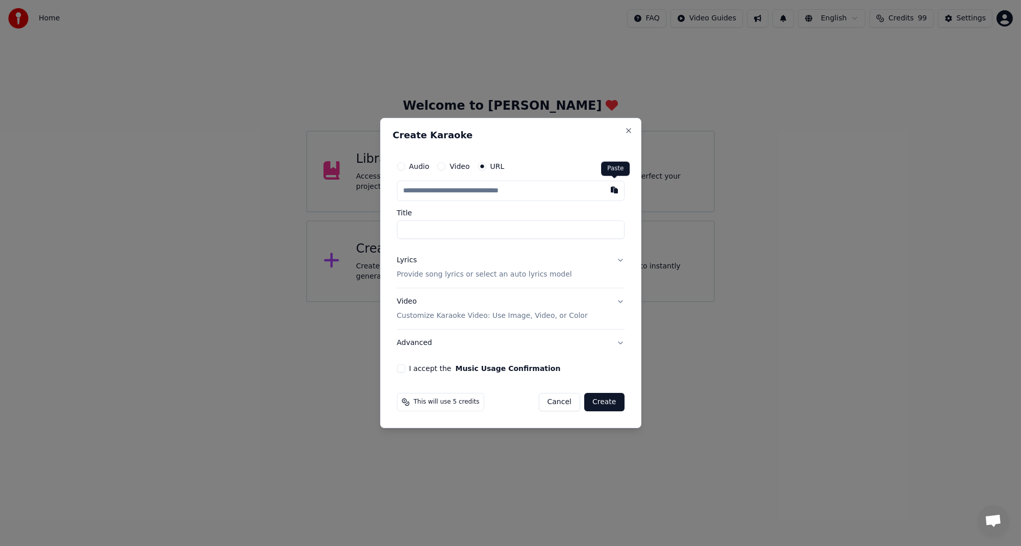
click at [613, 190] on button "button" at bounding box center [614, 190] width 20 height 18
type input "**********"
type input "********"
click at [620, 264] on button "Lyrics Provide song lyrics or select an auto lyrics model" at bounding box center [511, 267] width 228 height 41
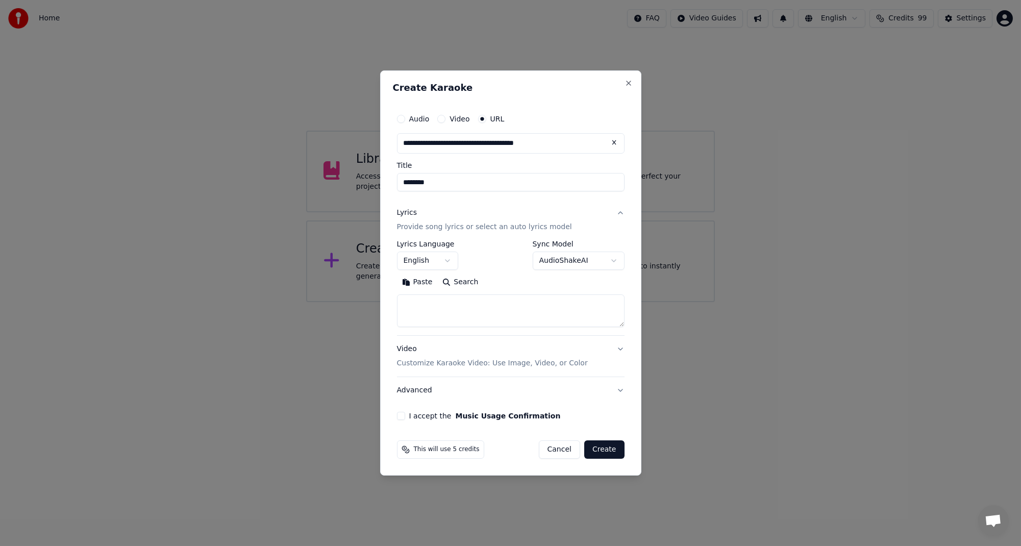
click at [612, 258] on body "**********" at bounding box center [510, 151] width 1021 height 302
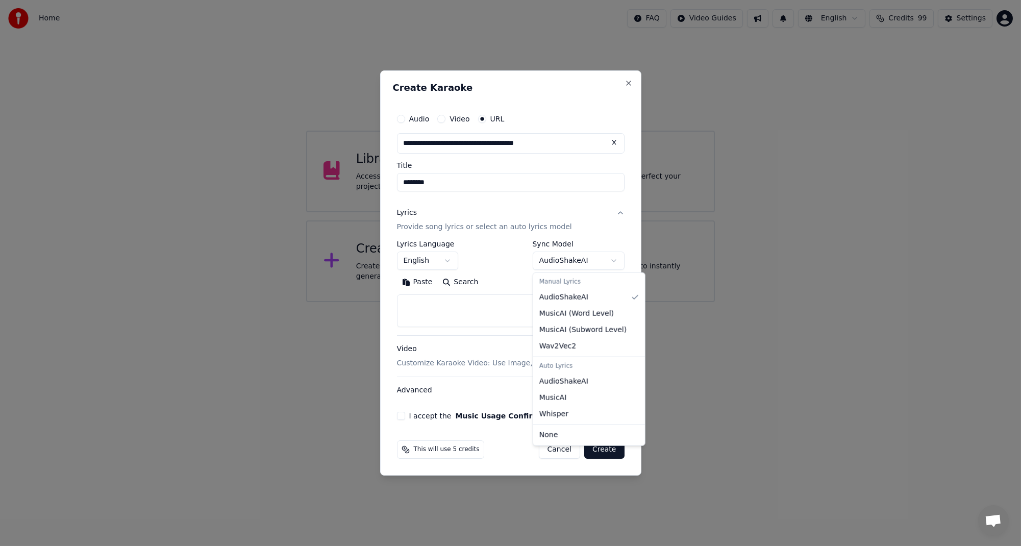
select select "****"
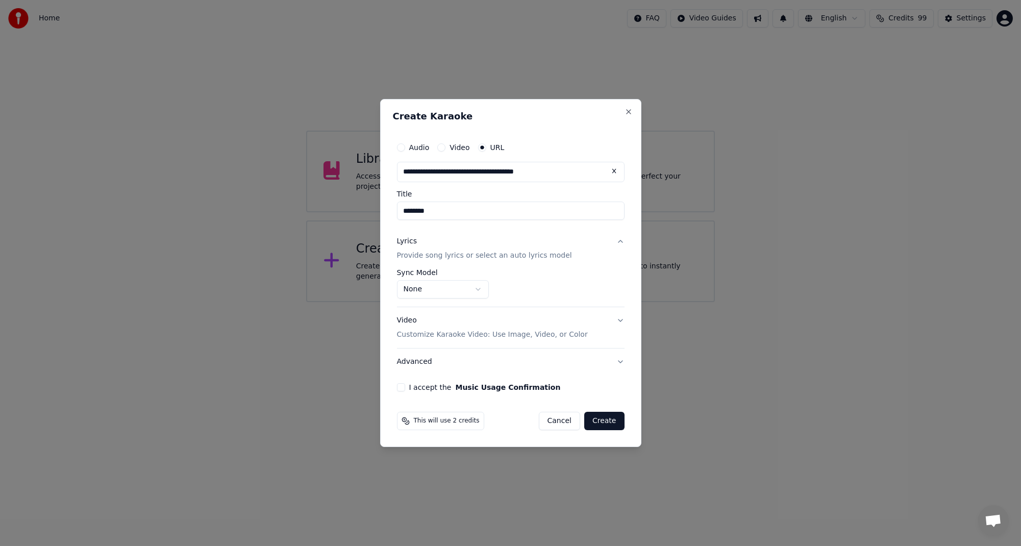
click at [403, 389] on button "I accept the Music Usage Confirmation" at bounding box center [401, 387] width 8 height 8
click at [608, 421] on button "Create" at bounding box center [604, 421] width 40 height 18
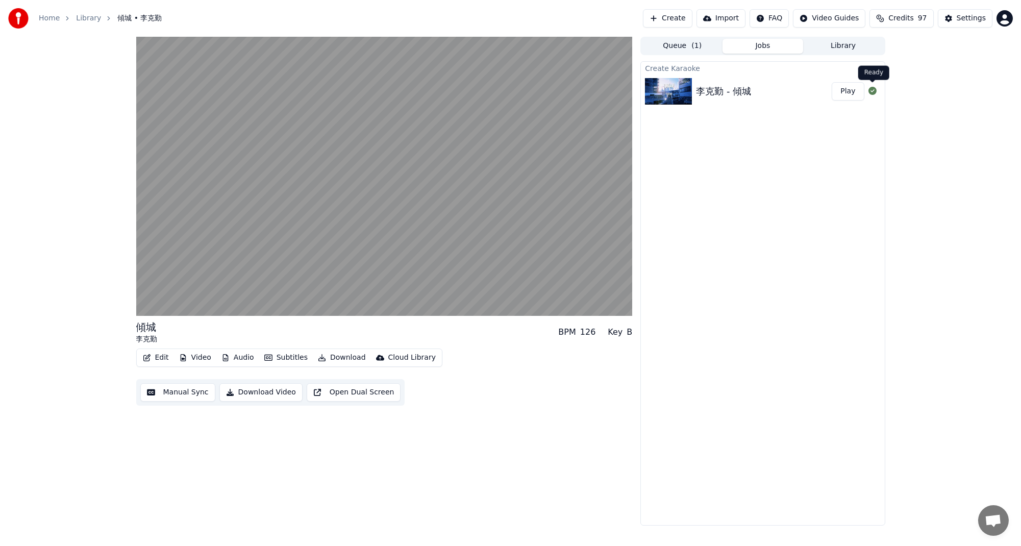
click at [873, 91] on icon at bounding box center [872, 91] width 8 height 8
click at [713, 97] on div "李克勤 - 傾城" at bounding box center [723, 91] width 55 height 14
click at [852, 92] on button "Play" at bounding box center [848, 91] width 32 height 18
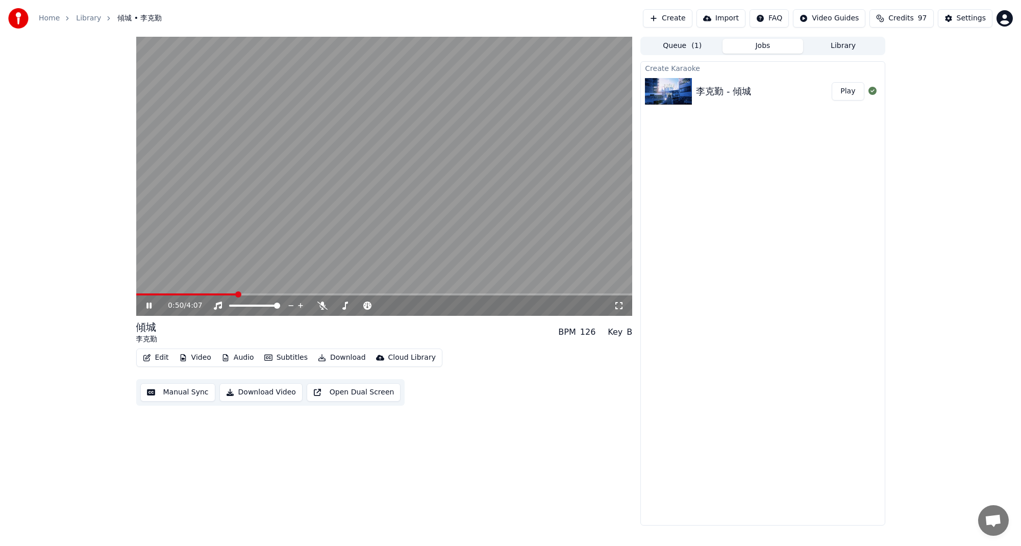
click at [237, 293] on span at bounding box center [384, 294] width 496 height 2
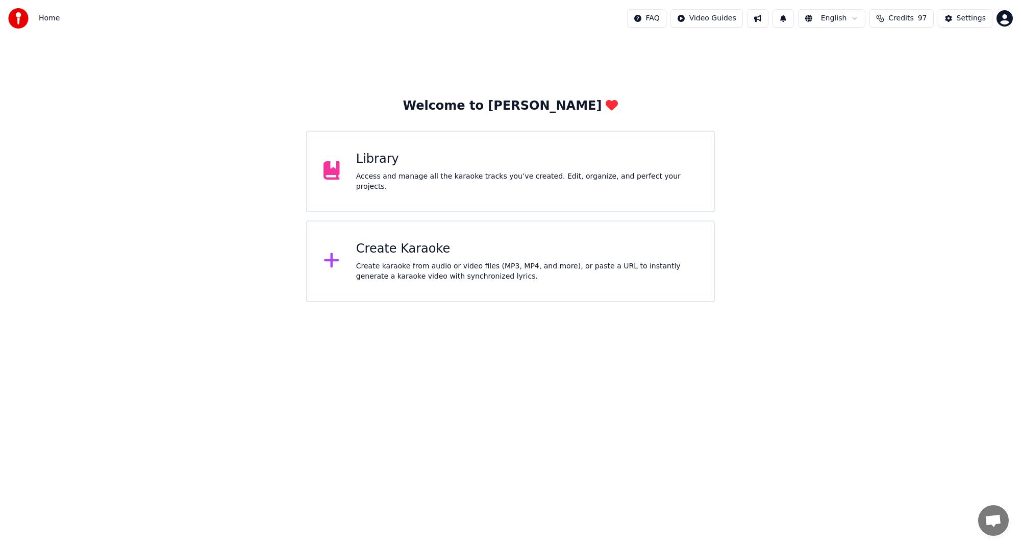
click at [399, 275] on div "Create karaoke from audio or video files (MP3, MP4, and more), or paste a URL t…" at bounding box center [526, 271] width 341 height 20
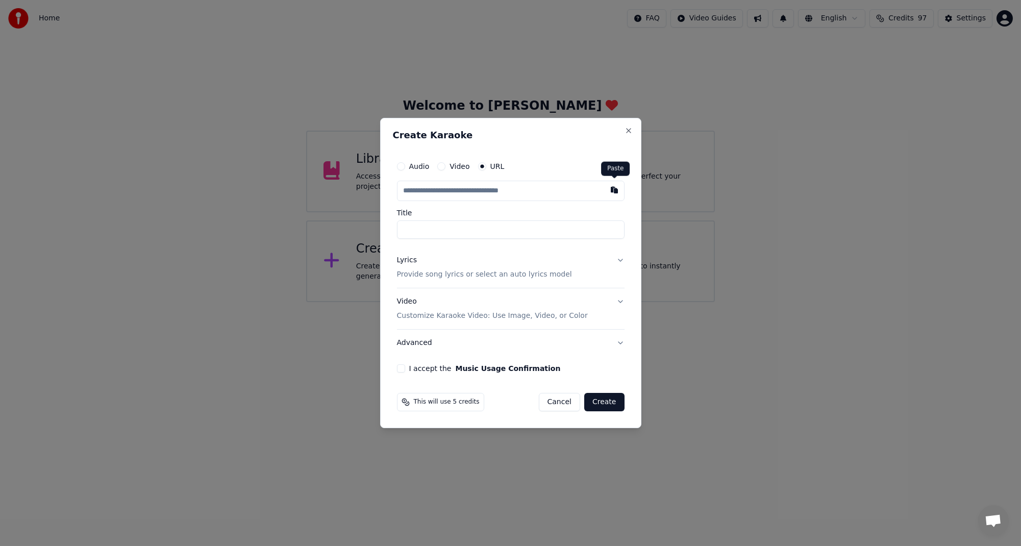
click at [615, 190] on button "button" at bounding box center [614, 190] width 20 height 18
type input "**********"
type input "********"
click at [618, 260] on button "Lyrics Provide song lyrics or select an auto lyrics model" at bounding box center [511, 267] width 228 height 41
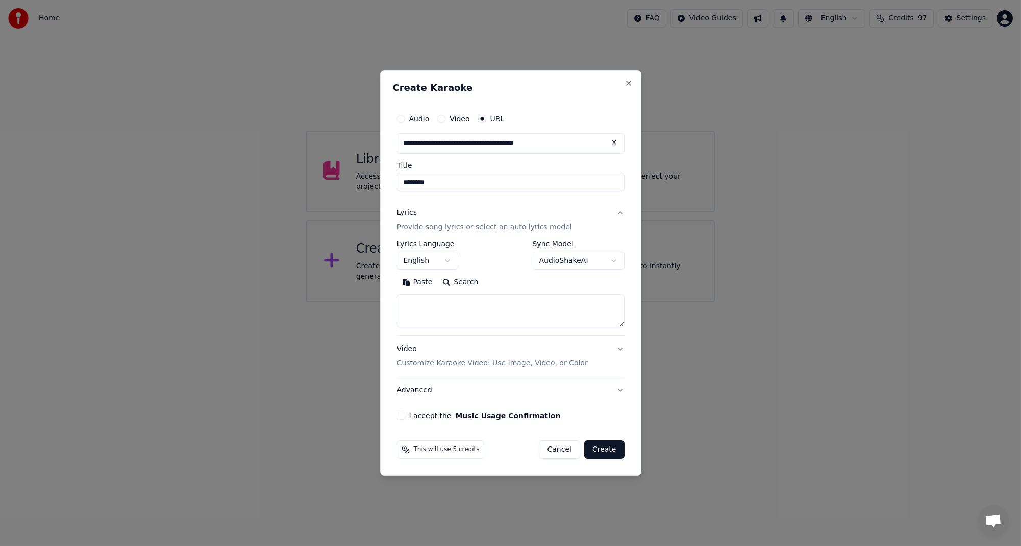
click at [590, 262] on body "**********" at bounding box center [510, 151] width 1021 height 302
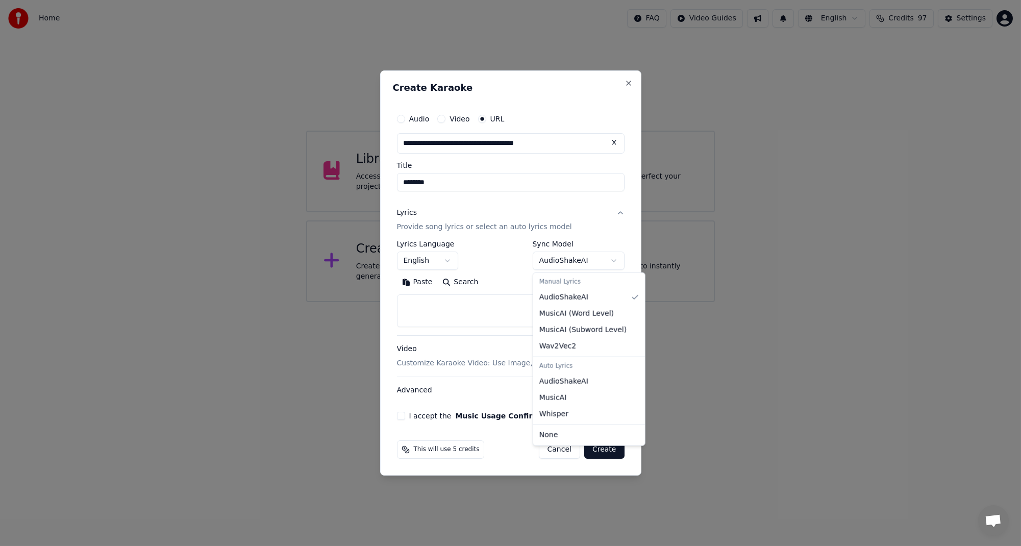
select select "****"
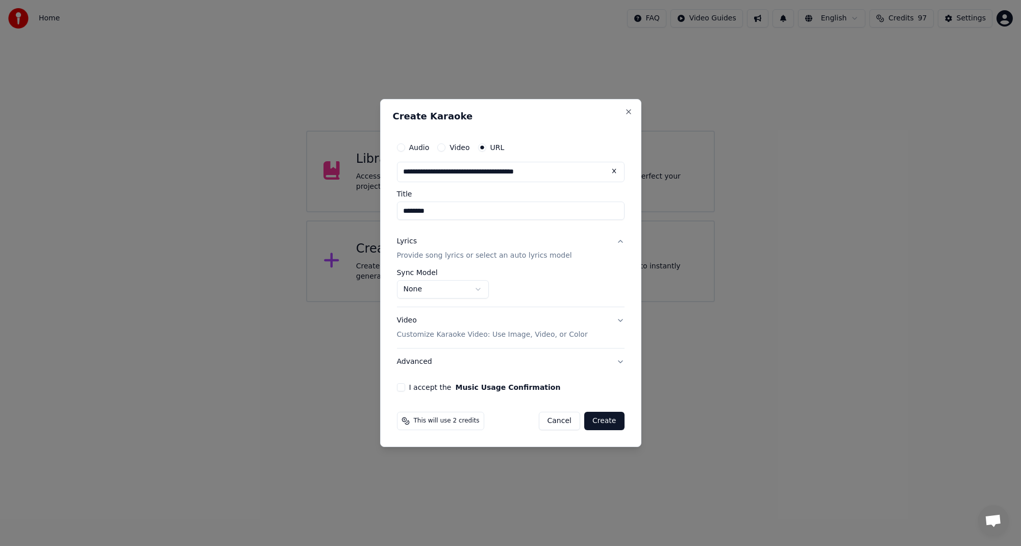
click at [481, 292] on body "**********" at bounding box center [510, 151] width 1021 height 302
click at [622, 240] on button "Lyrics Provide song lyrics or select an auto lyrics model" at bounding box center [511, 248] width 228 height 41
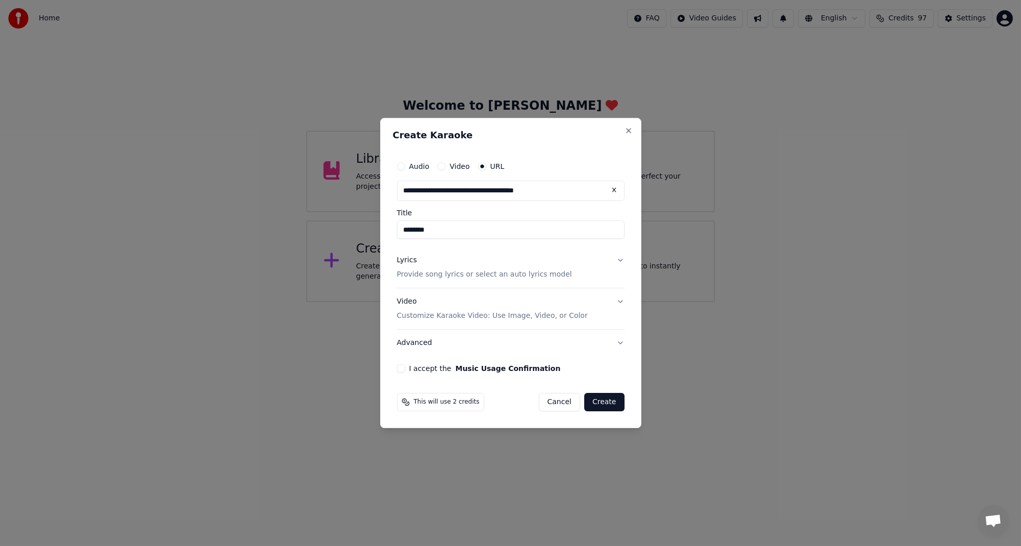
click at [622, 240] on div "**********" at bounding box center [511, 264] width 236 height 225
click at [617, 259] on button "Lyrics Provide song lyrics or select an auto lyrics model" at bounding box center [511, 267] width 228 height 41
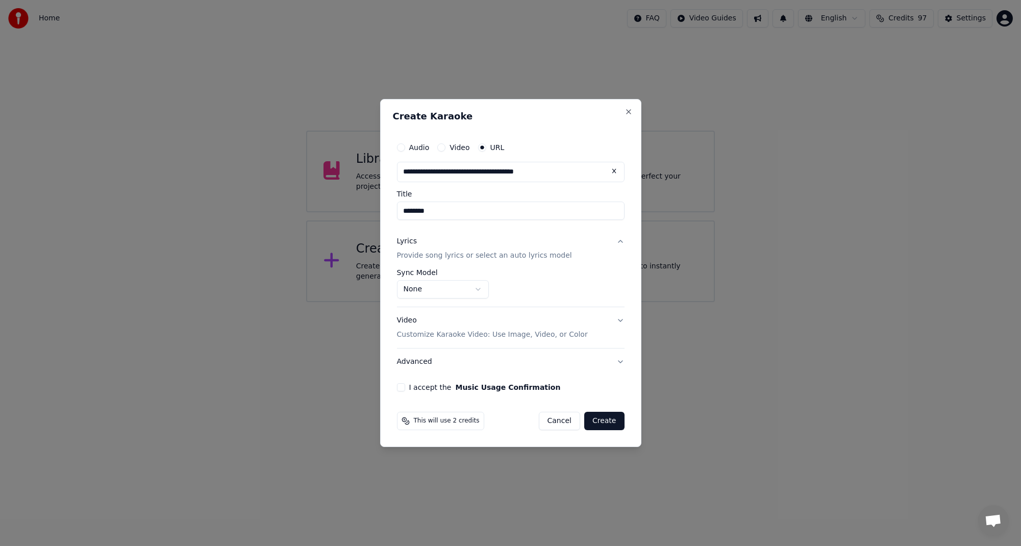
click at [622, 240] on button "Lyrics Provide song lyrics or select an auto lyrics model" at bounding box center [511, 248] width 228 height 41
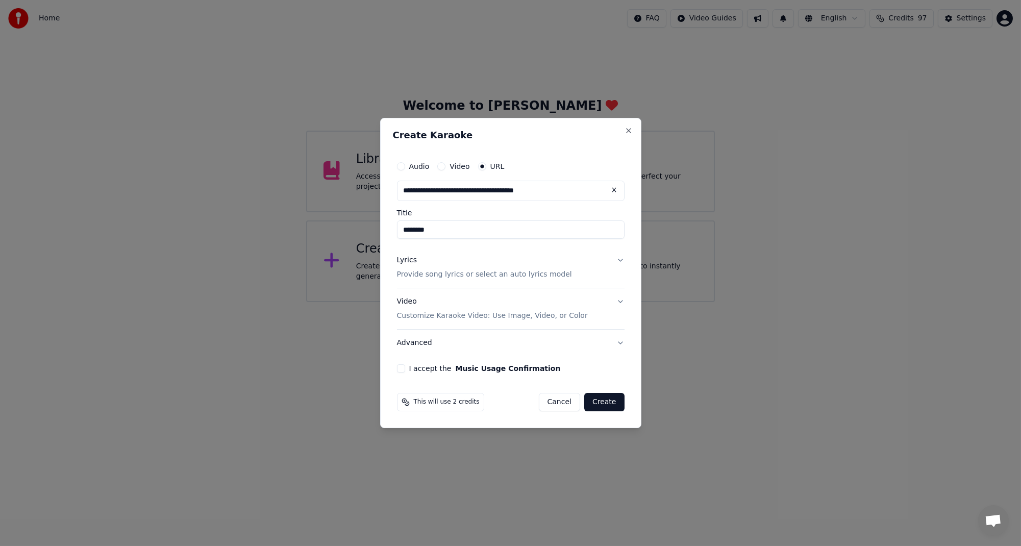
click at [397, 369] on button "I accept the Music Usage Confirmation" at bounding box center [401, 368] width 8 height 8
click at [611, 189] on button at bounding box center [614, 190] width 20 height 18
click at [612, 192] on button "button" at bounding box center [614, 190] width 20 height 18
type input "**********"
click at [620, 263] on button "Lyrics Provide song lyrics or select an auto lyrics model" at bounding box center [511, 267] width 228 height 41
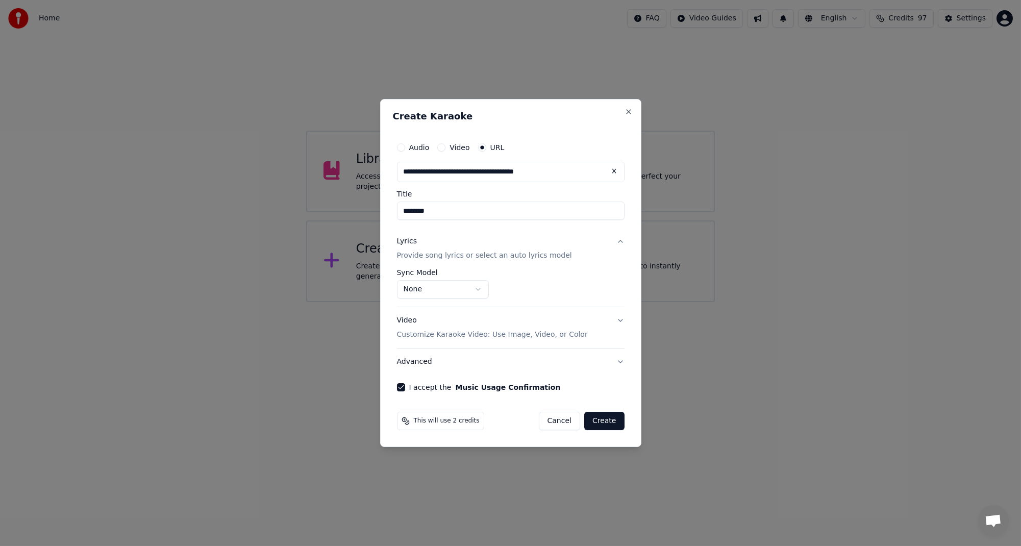
click at [596, 418] on button "Create" at bounding box center [604, 421] width 40 height 18
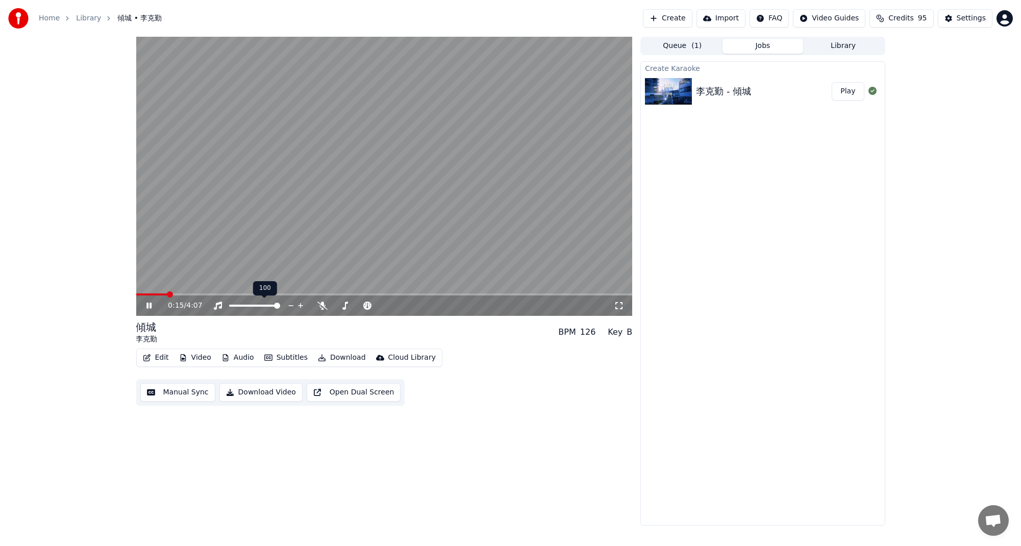
click at [242, 305] on span at bounding box center [254, 306] width 51 height 2
click at [238, 305] on span at bounding box center [233, 306] width 9 height 2
click at [229, 307] on span at bounding box center [232, 306] width 6 height 6
click at [323, 305] on icon at bounding box center [322, 306] width 10 height 8
click at [323, 305] on icon at bounding box center [323, 306] width 6 height 8
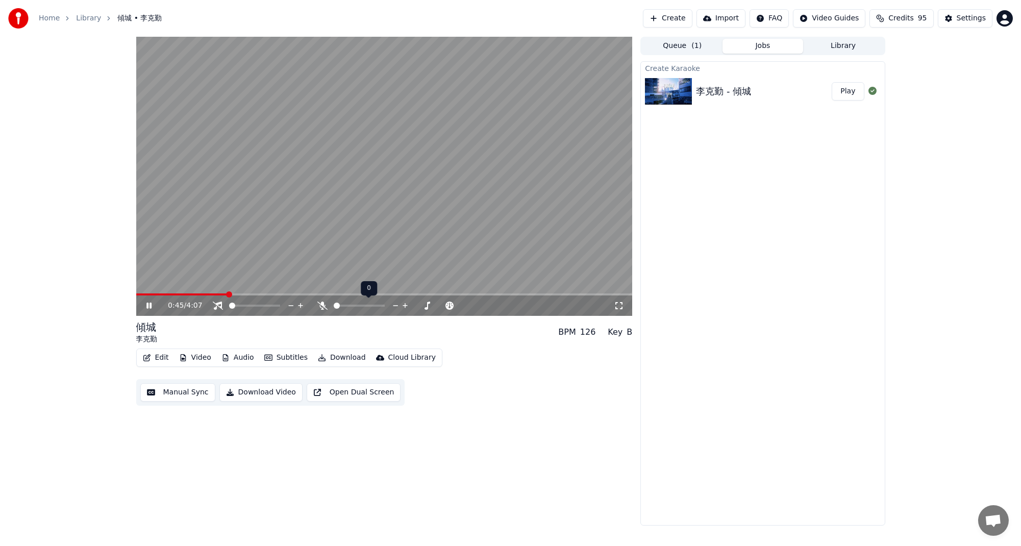
click at [323, 305] on icon at bounding box center [322, 306] width 10 height 8
click at [222, 305] on icon at bounding box center [218, 306] width 10 height 8
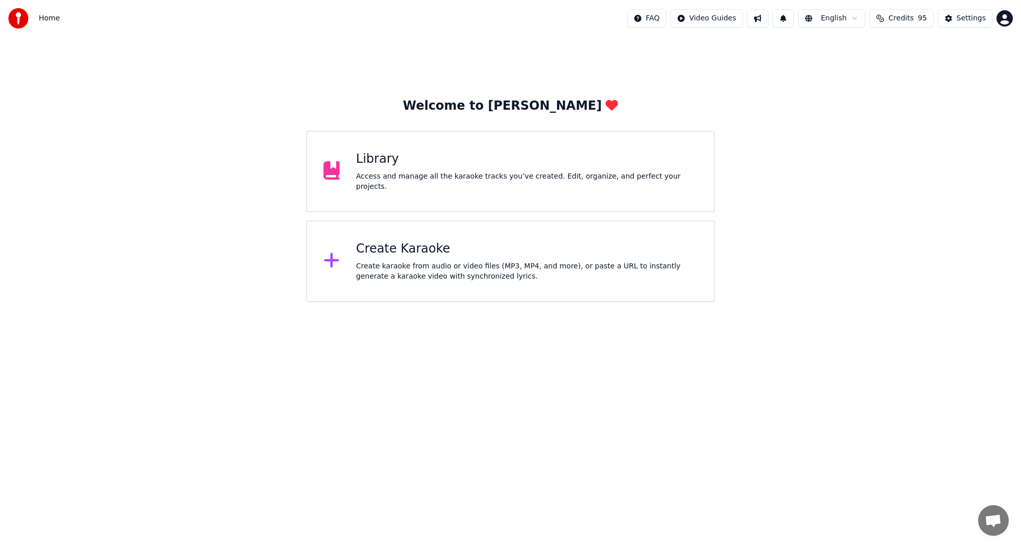
click at [472, 193] on div "Library Access and manage all the karaoke tracks you’ve created. Edit, organize…" at bounding box center [510, 172] width 408 height 82
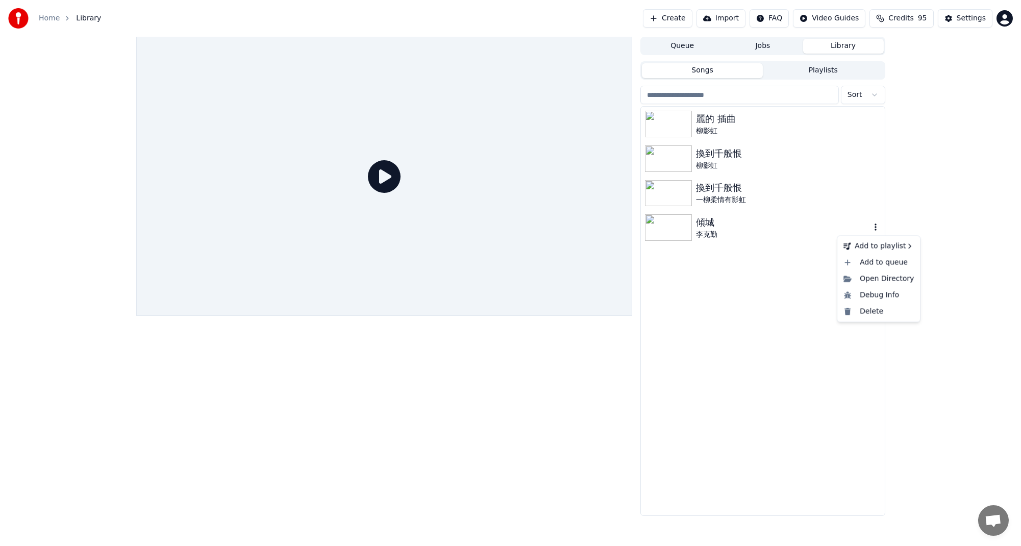
click at [875, 231] on icon "button" at bounding box center [875, 227] width 10 height 8
click at [878, 231] on icon "button" at bounding box center [875, 227] width 10 height 8
click at [866, 312] on div "Delete" at bounding box center [878, 311] width 79 height 16
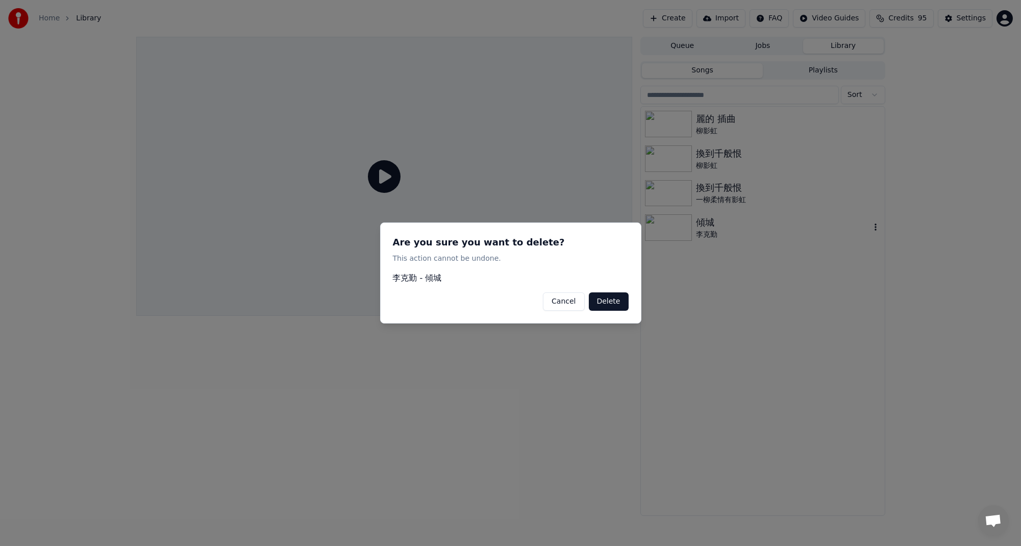
click at [573, 303] on button "Cancel" at bounding box center [563, 301] width 41 height 18
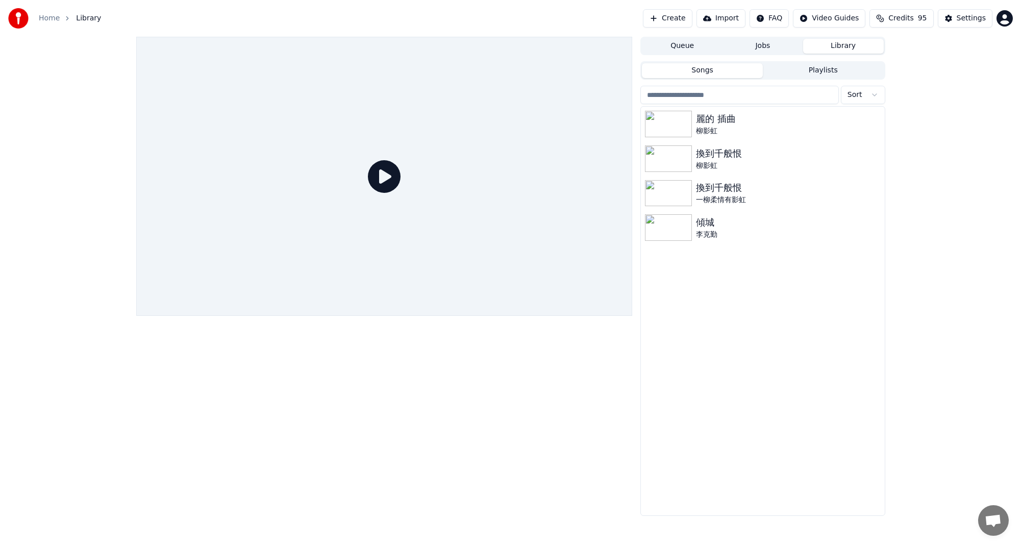
click at [47, 22] on link "Home" at bounding box center [49, 18] width 21 height 10
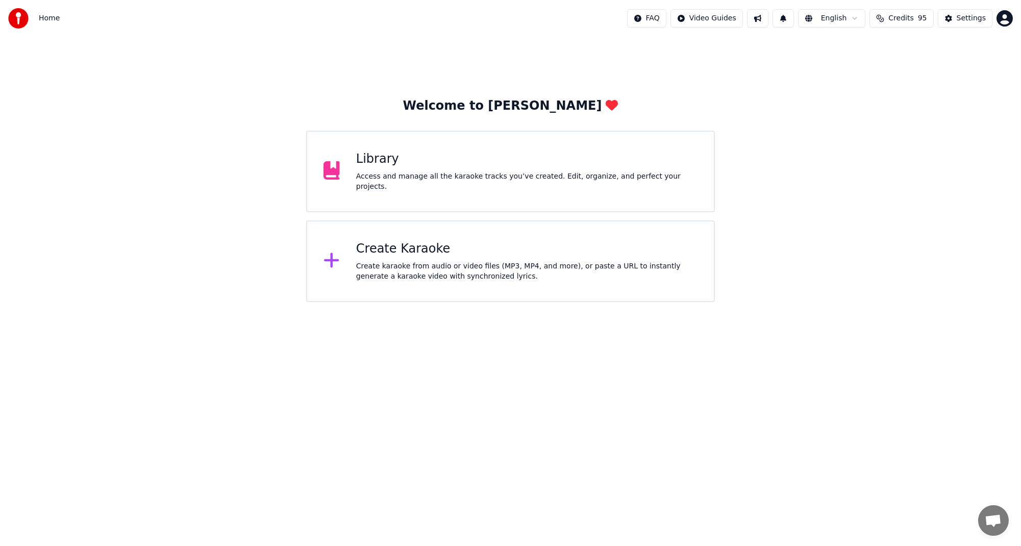
click at [405, 263] on div "Create karaoke from audio or video files (MP3, MP4, and more), or paste a URL t…" at bounding box center [526, 271] width 341 height 20
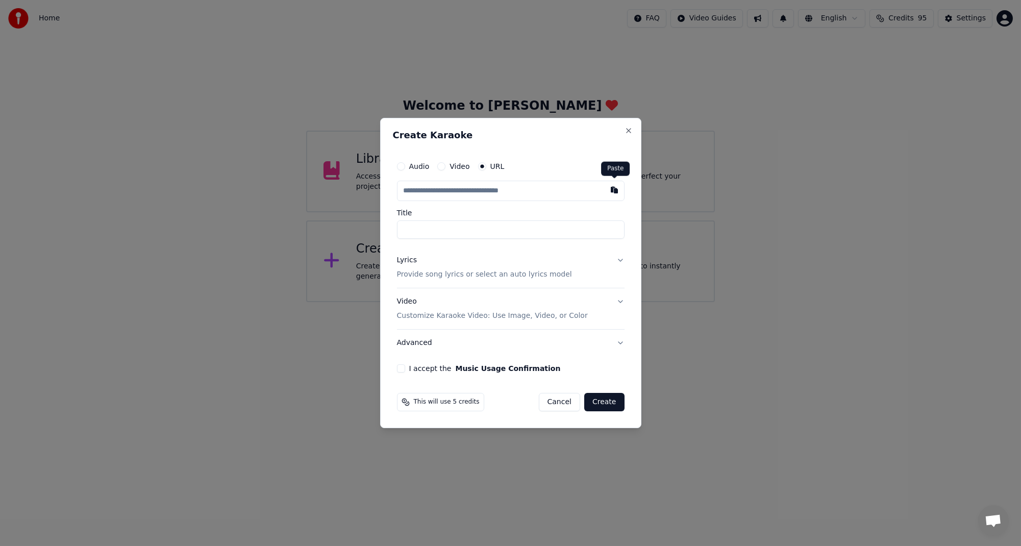
click at [610, 193] on button "button" at bounding box center [614, 190] width 20 height 18
type input "**********"
type input "***"
click at [619, 262] on button "Lyrics Provide song lyrics or select an auto lyrics model" at bounding box center [511, 267] width 228 height 41
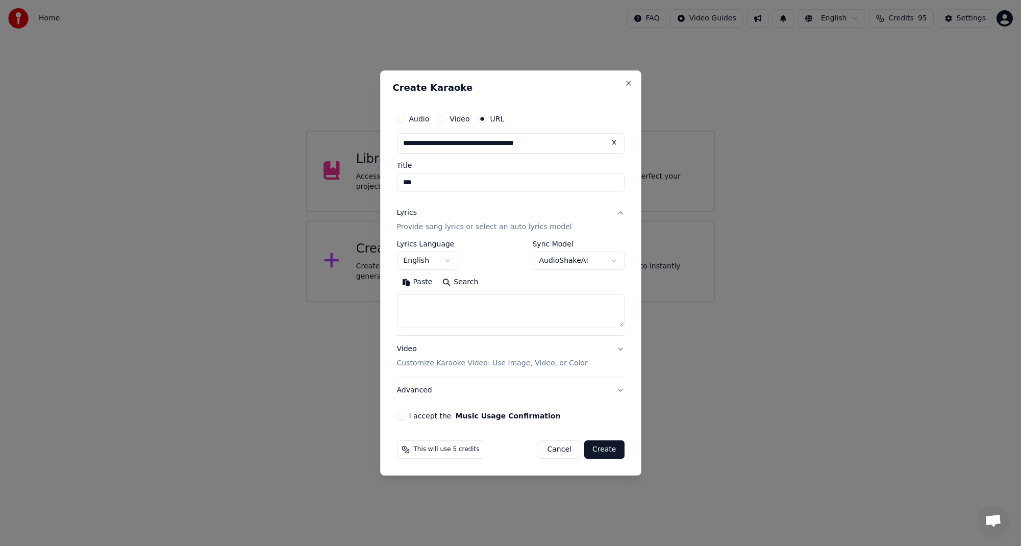
click at [615, 261] on body "**********" at bounding box center [510, 151] width 1021 height 302
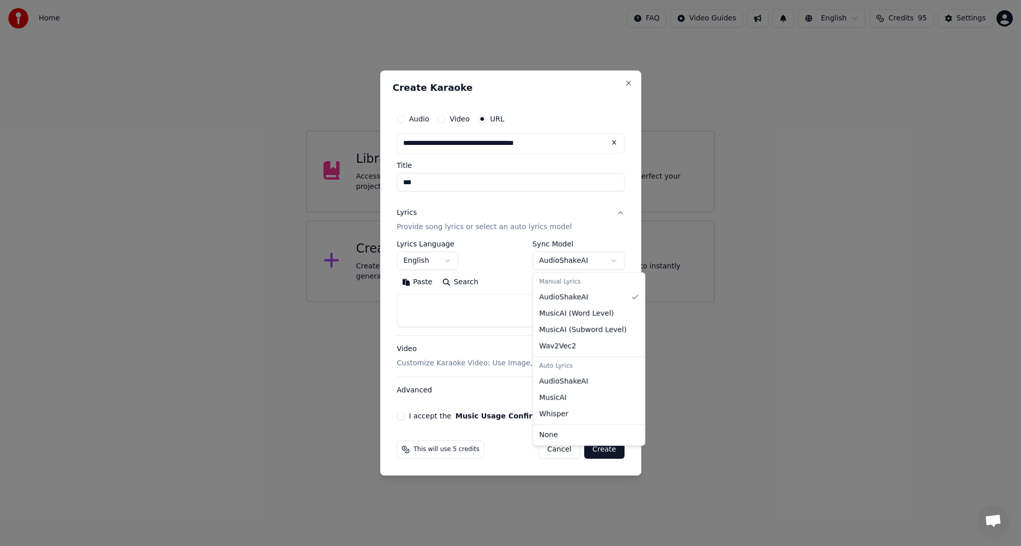
select select "****"
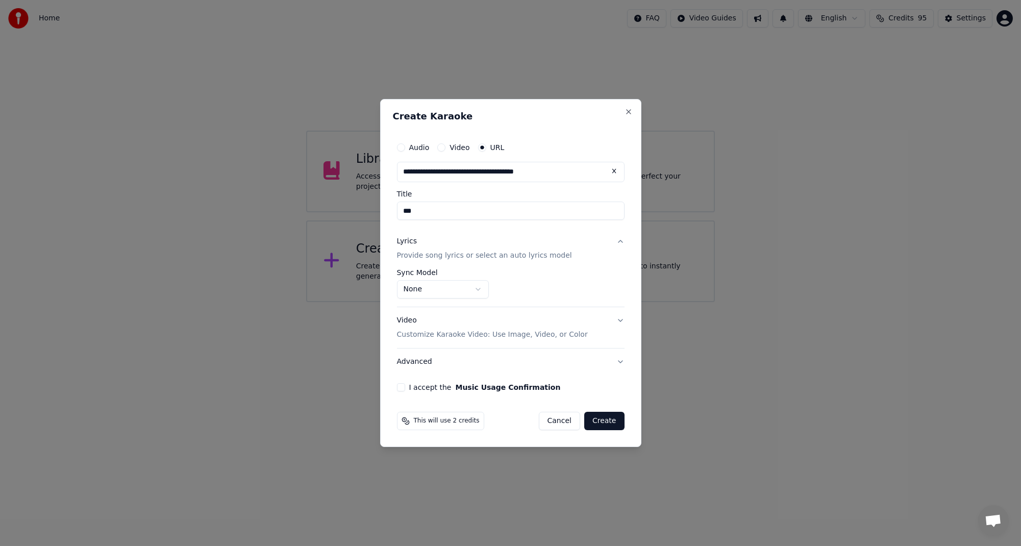
click at [398, 388] on button "I accept the Music Usage Confirmation" at bounding box center [401, 387] width 8 height 8
click at [602, 423] on button "Create" at bounding box center [604, 421] width 40 height 18
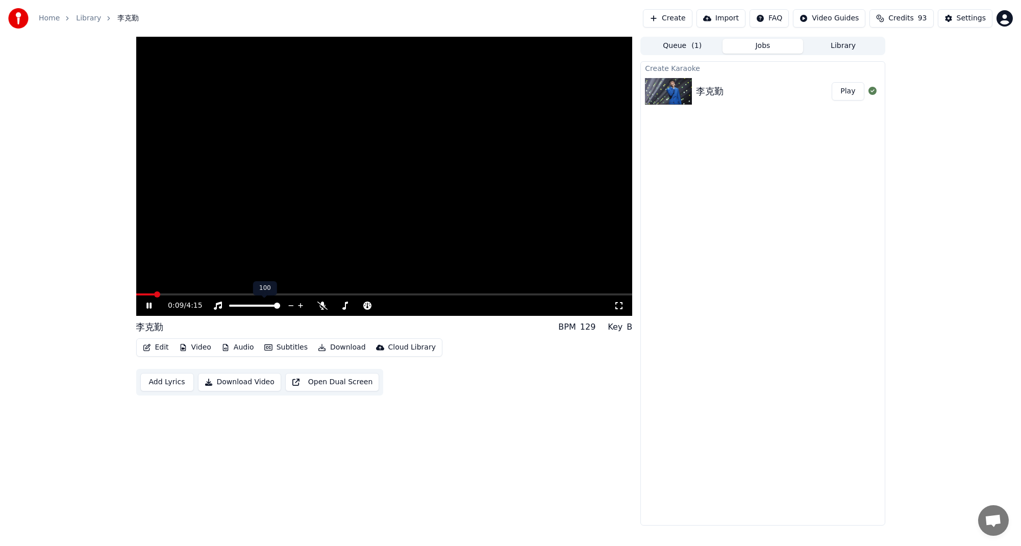
click at [256, 305] on span at bounding box center [254, 306] width 51 height 2
click at [247, 305] on span at bounding box center [238, 306] width 18 height 2
click at [321, 305] on icon at bounding box center [322, 306] width 10 height 8
click at [321, 305] on icon at bounding box center [323, 306] width 6 height 8
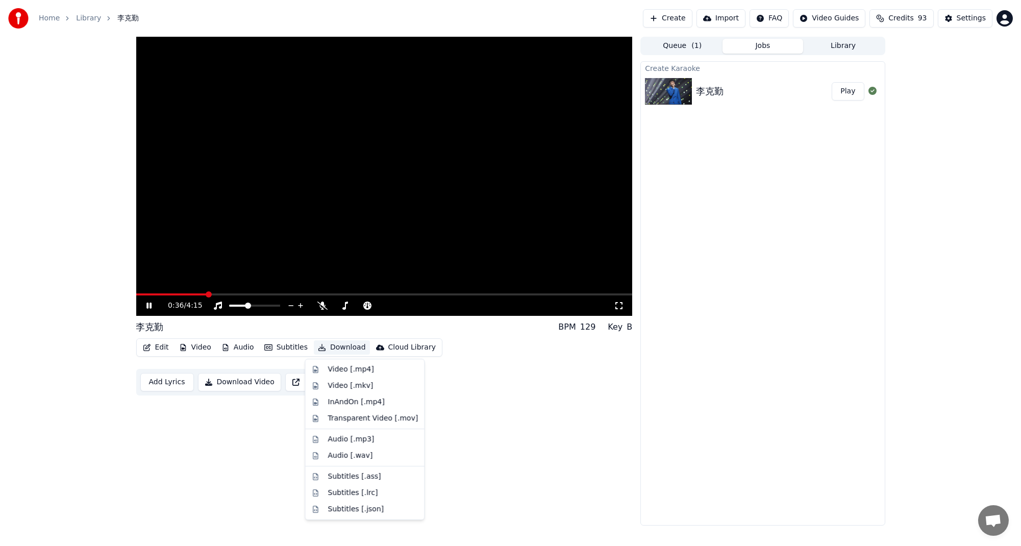
click at [342, 349] on button "Download" at bounding box center [342, 347] width 56 height 14
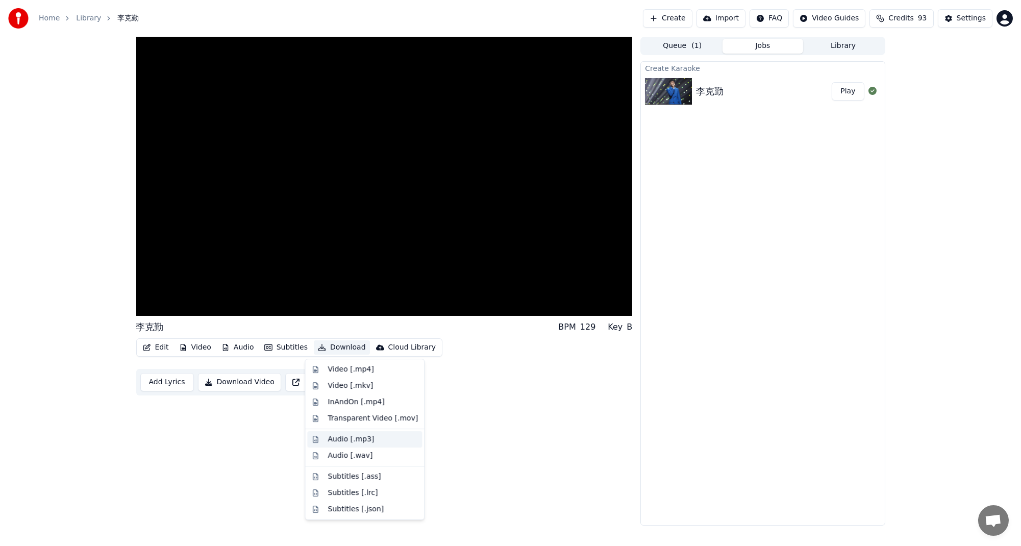
click at [378, 437] on div "Audio [.mp3]" at bounding box center [373, 439] width 90 height 10
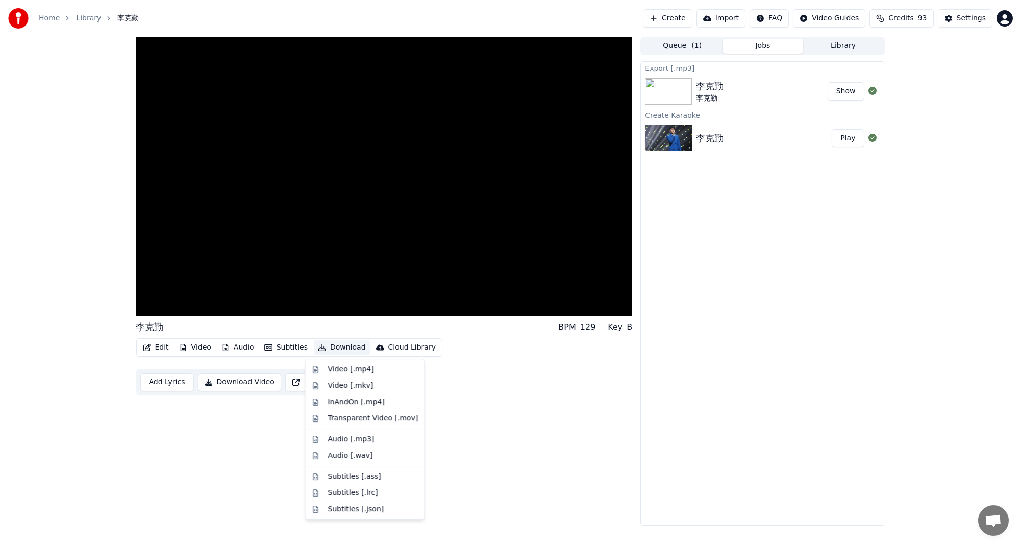
click at [345, 343] on button "Download" at bounding box center [342, 347] width 56 height 14
click at [352, 398] on div "InAndOn [.mp4]" at bounding box center [356, 402] width 57 height 10
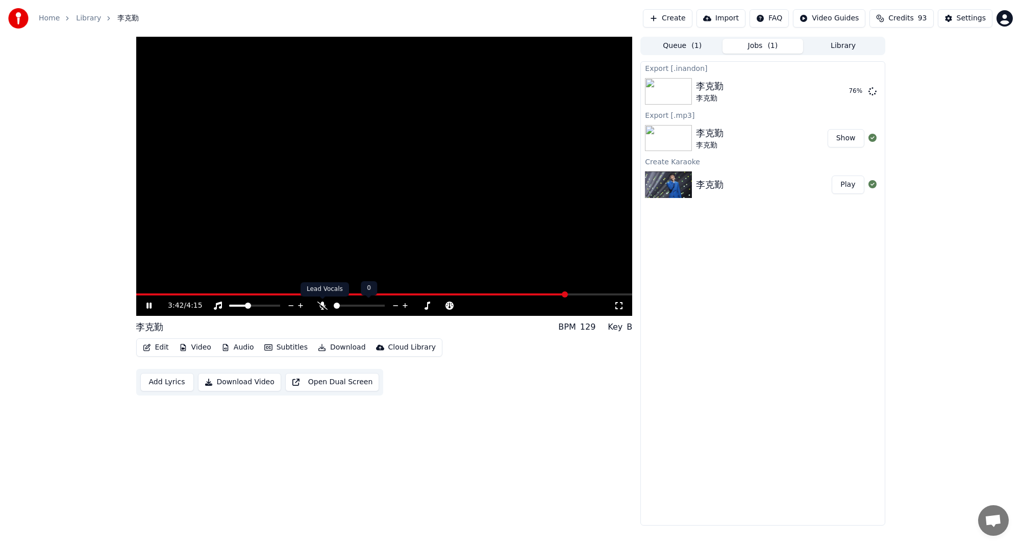
click at [321, 307] on icon at bounding box center [322, 306] width 10 height 8
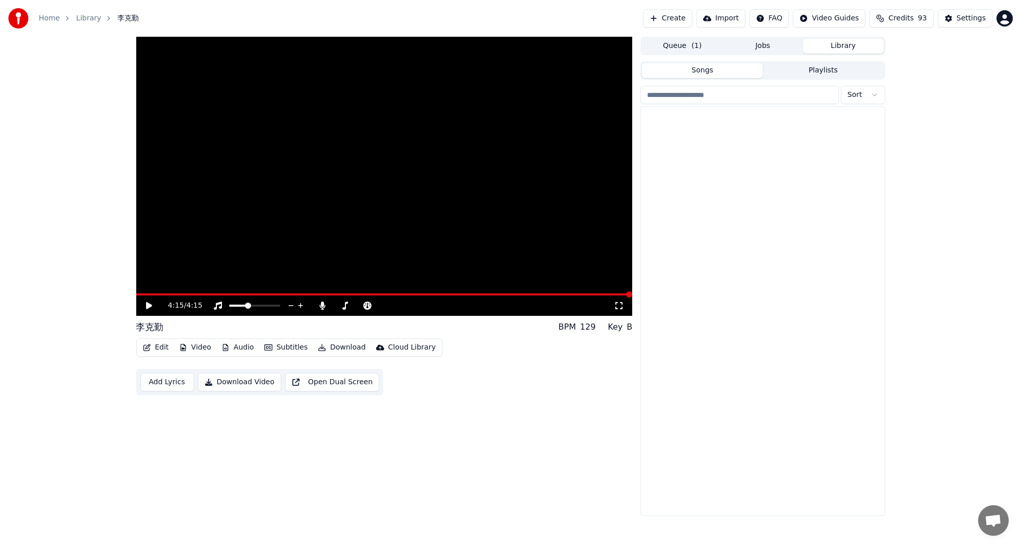
click at [855, 50] on button "Library" at bounding box center [843, 46] width 81 height 15
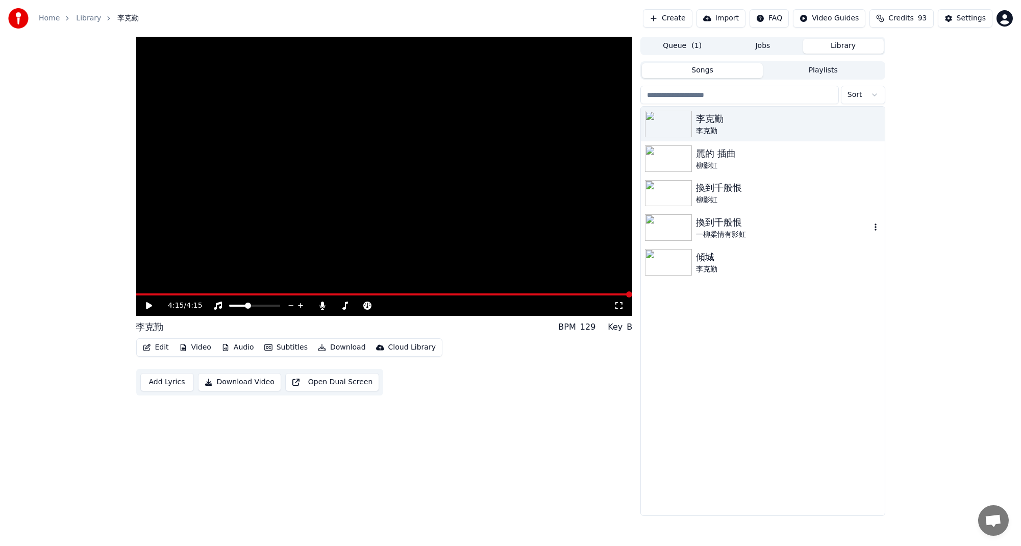
click at [728, 228] on div "換到千般恨" at bounding box center [783, 222] width 174 height 14
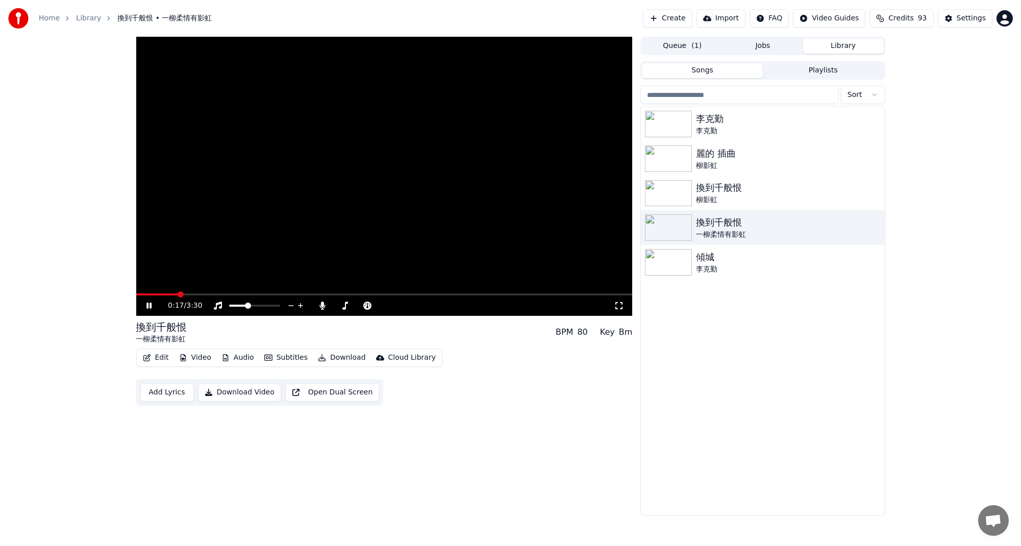
click at [236, 294] on span at bounding box center [384, 294] width 496 height 2
click at [214, 294] on span at bounding box center [189, 294] width 106 height 2
click at [322, 304] on icon at bounding box center [323, 306] width 6 height 8
click at [145, 295] on span at bounding box center [141, 294] width 10 height 2
click at [150, 304] on icon at bounding box center [148, 306] width 5 height 6
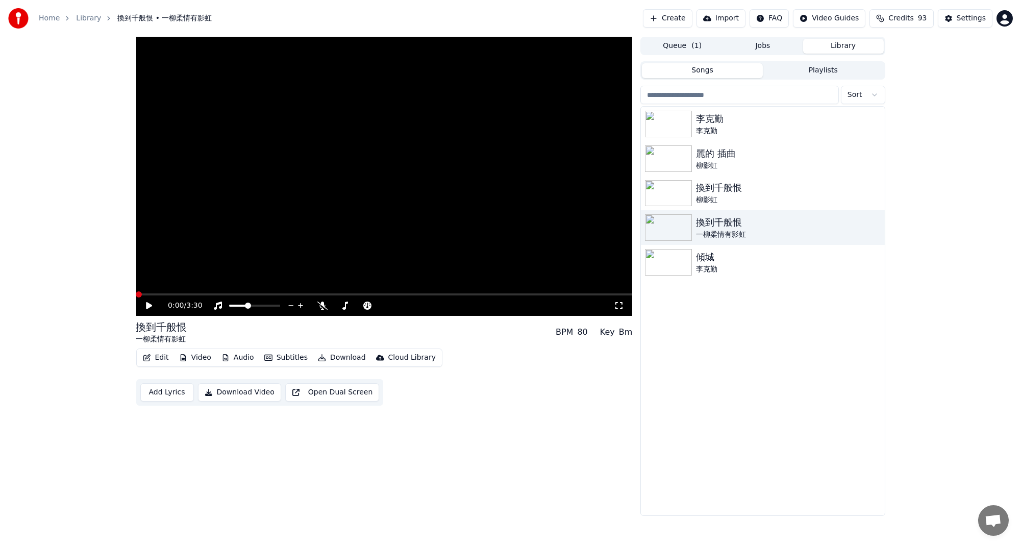
click at [136, 297] on span at bounding box center [139, 294] width 6 height 6
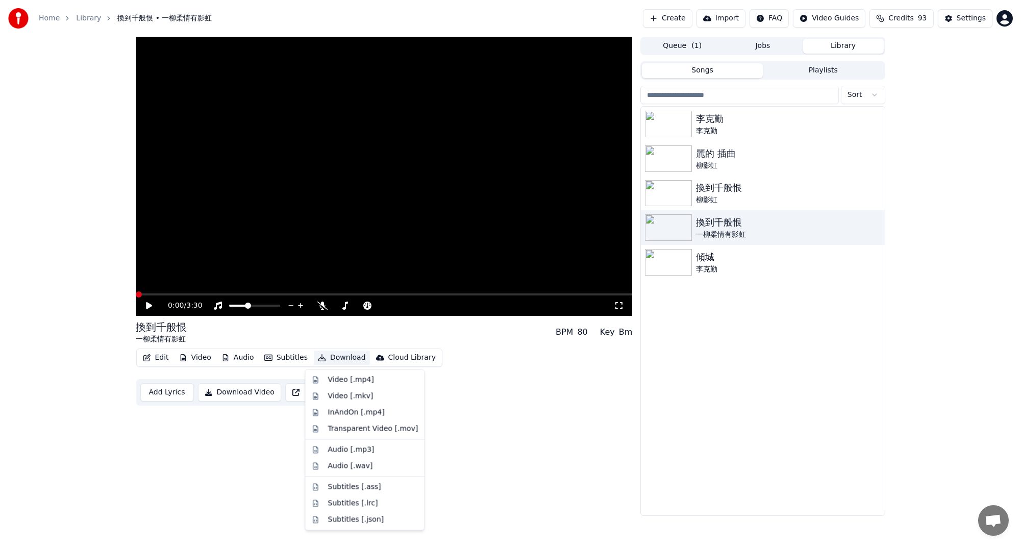
click at [334, 356] on button "Download" at bounding box center [342, 358] width 56 height 14
click at [372, 452] on div "Audio [.mp3]" at bounding box center [373, 449] width 90 height 10
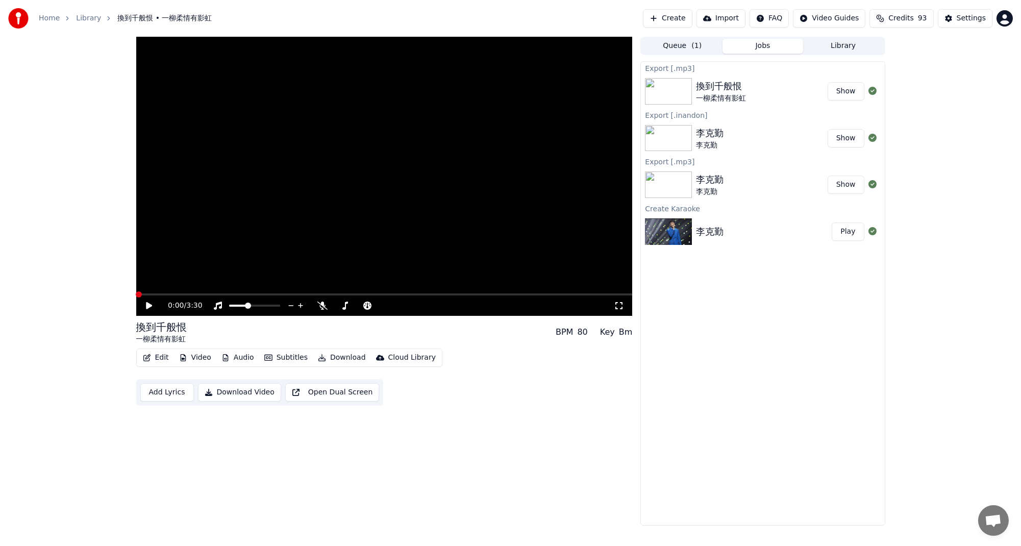
click at [855, 99] on button "Show" at bounding box center [846, 91] width 37 height 18
click at [846, 41] on button "Library" at bounding box center [843, 46] width 81 height 15
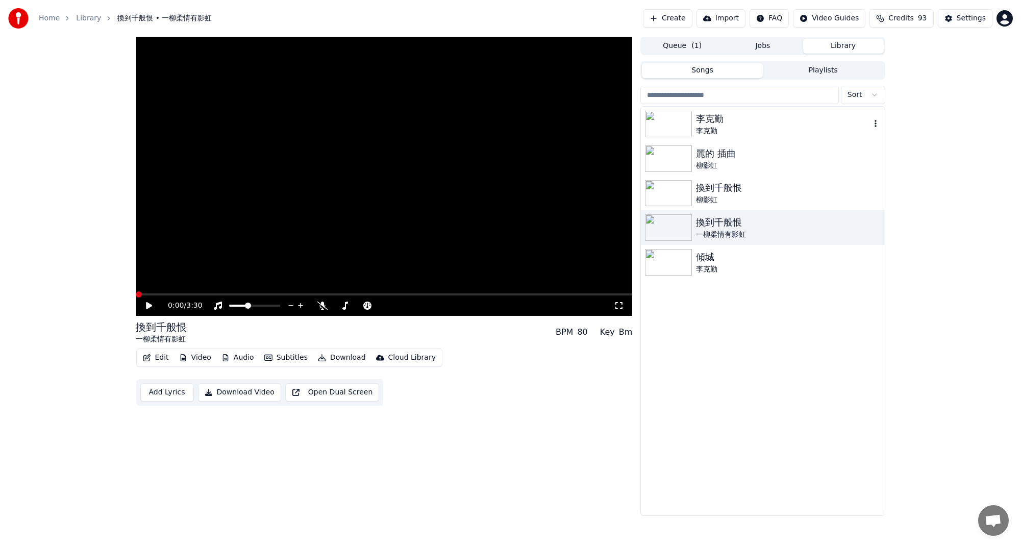
click at [716, 136] on div "[PERSON_NAME] [PERSON_NAME]" at bounding box center [762, 124] width 243 height 35
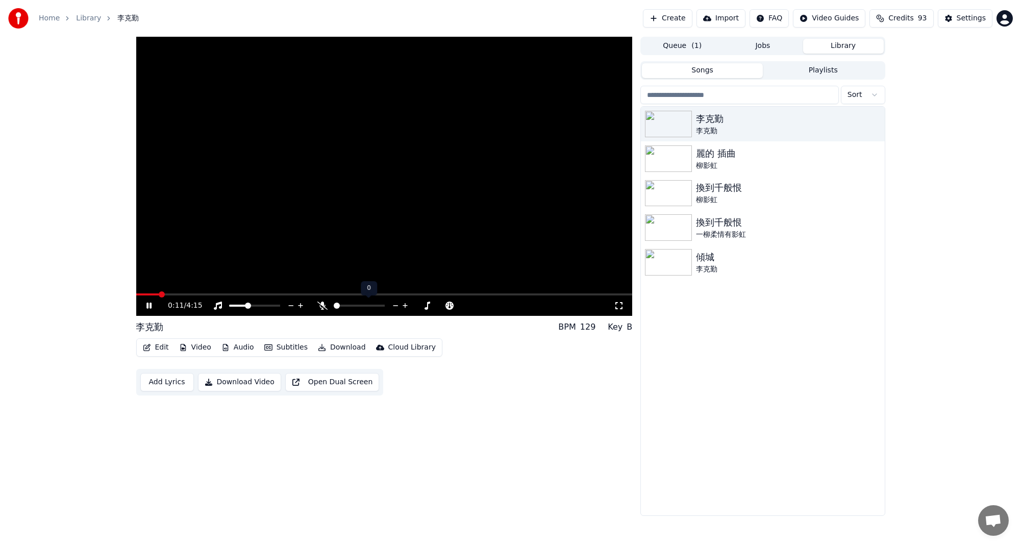
click at [323, 307] on icon at bounding box center [322, 306] width 10 height 8
click at [262, 295] on icon at bounding box center [263, 294] width 7 height 7
click at [263, 293] on polygon at bounding box center [263, 294] width 7 height 7
click at [224, 293] on span at bounding box center [384, 294] width 496 height 2
click at [321, 305] on icon at bounding box center [323, 306] width 6 height 8
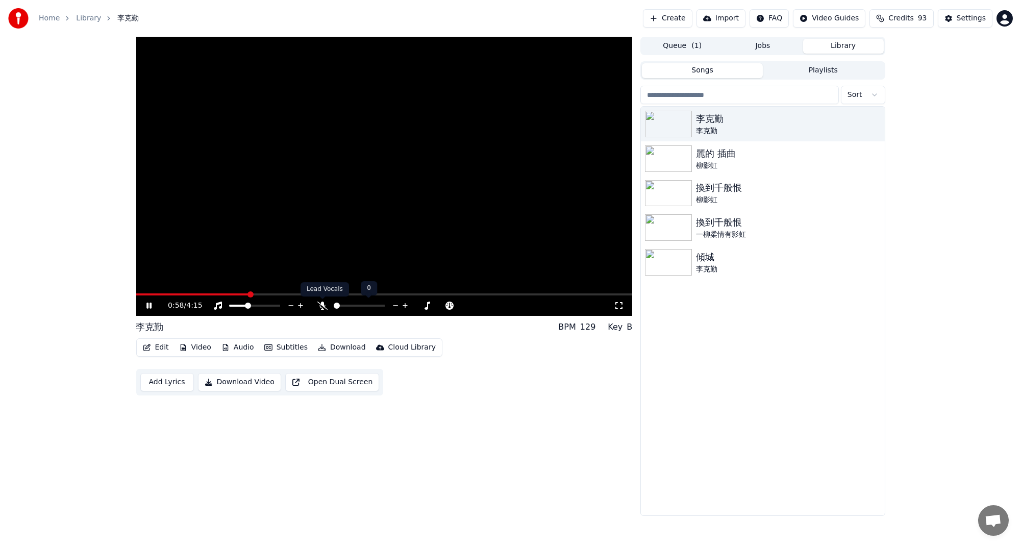
click at [322, 305] on icon at bounding box center [322, 306] width 10 height 8
click at [322, 305] on icon at bounding box center [323, 306] width 6 height 8
click at [322, 305] on icon at bounding box center [322, 306] width 10 height 8
click at [247, 304] on span at bounding box center [248, 306] width 6 height 6
click at [247, 306] on span at bounding box center [249, 306] width 6 height 6
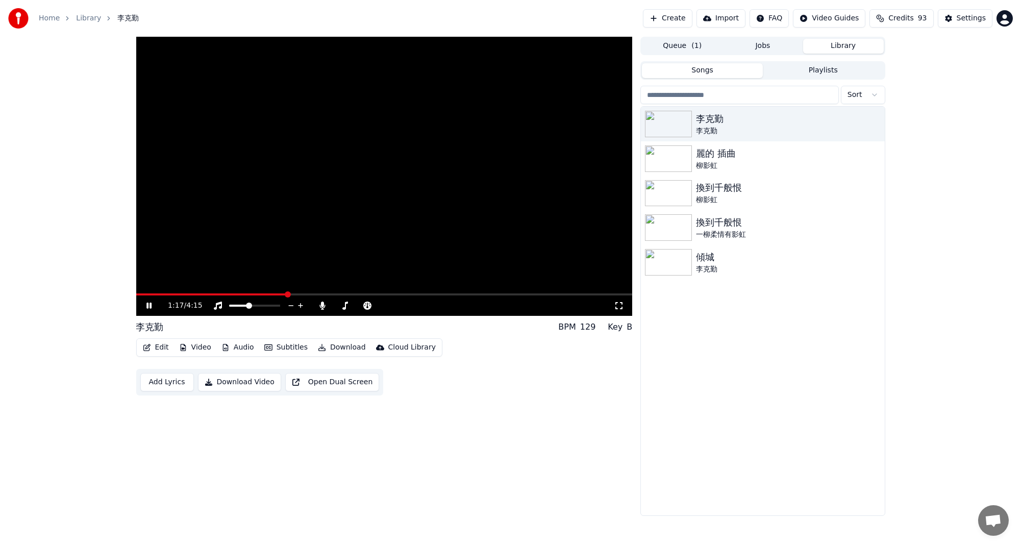
click at [246, 345] on button "Audio" at bounding box center [237, 347] width 41 height 14
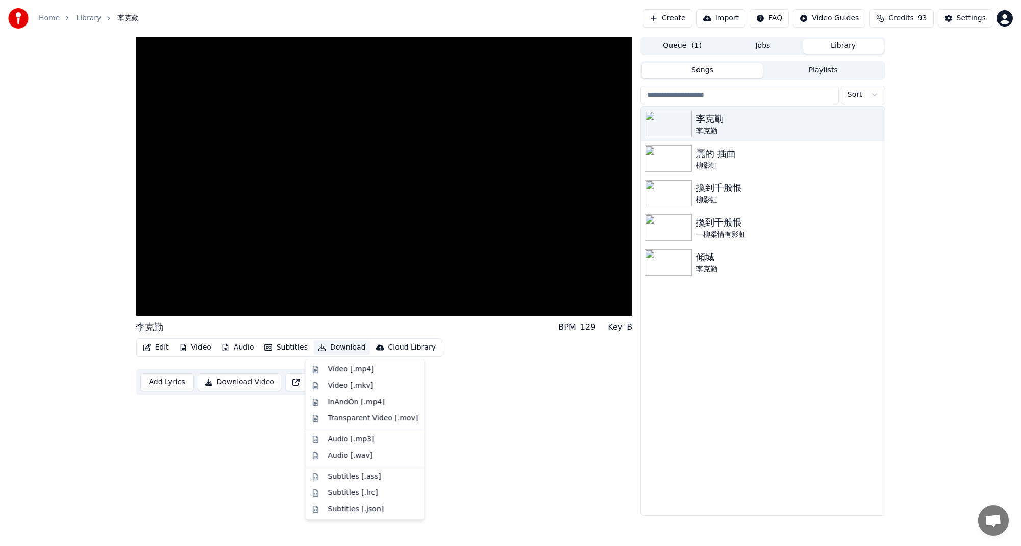
click at [478, 365] on div "Edit Video Audio Subtitles Download Cloud Library Add Lyrics Download Video Ope…" at bounding box center [384, 366] width 496 height 57
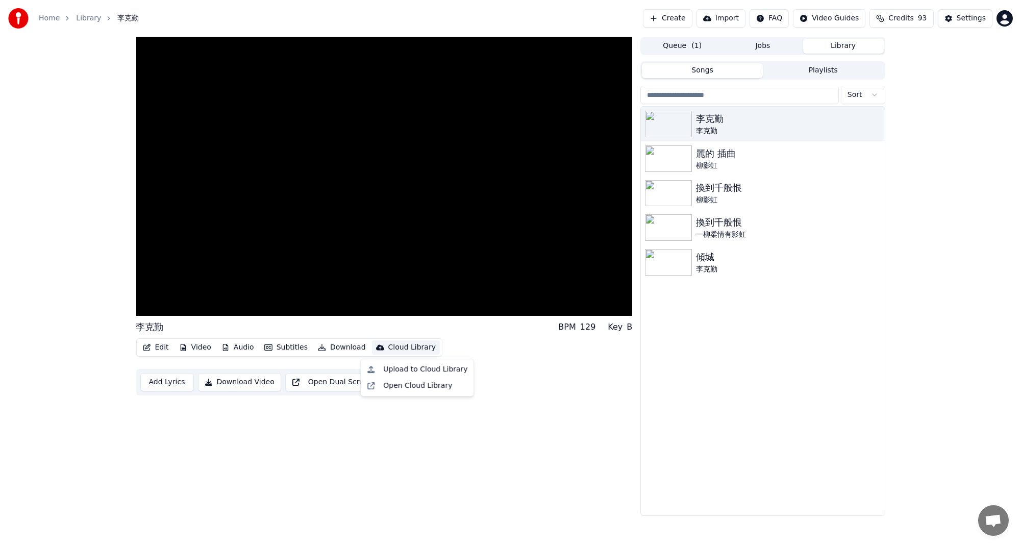
click at [396, 346] on div "Cloud Library" at bounding box center [411, 347] width 47 height 10
click at [553, 397] on div "[PERSON_NAME]BPM 129 Key B Edit Video Audio Subtitles Download Cloud Library Ad…" at bounding box center [384, 276] width 496 height 479
click at [229, 386] on button "Download Video" at bounding box center [239, 382] width 83 height 18
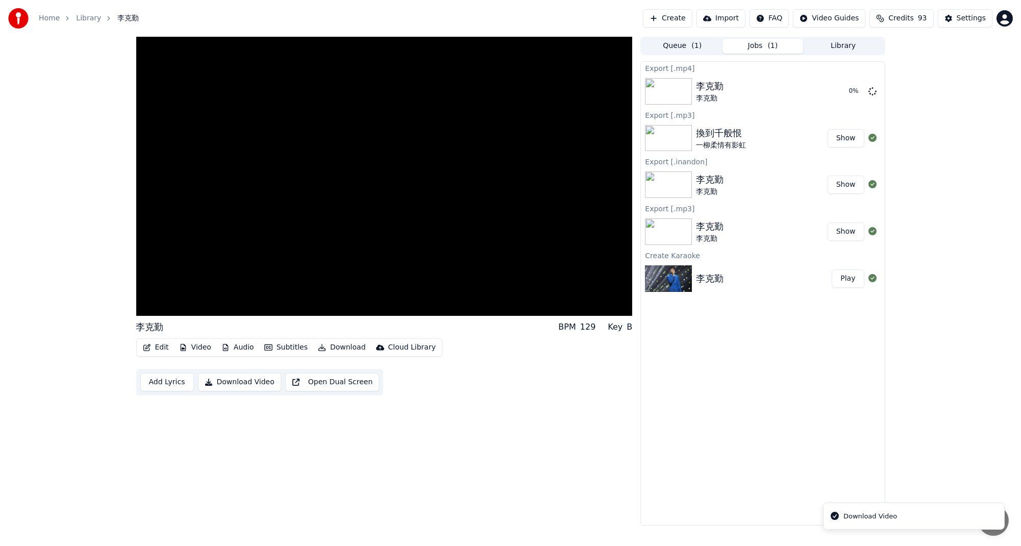
click at [422, 410] on div "[PERSON_NAME]BPM 129 Key B Edit Video Audio Subtitles Download Cloud Library Ad…" at bounding box center [384, 281] width 496 height 489
click at [332, 385] on button "Open Dual Screen" at bounding box center [332, 382] width 94 height 18
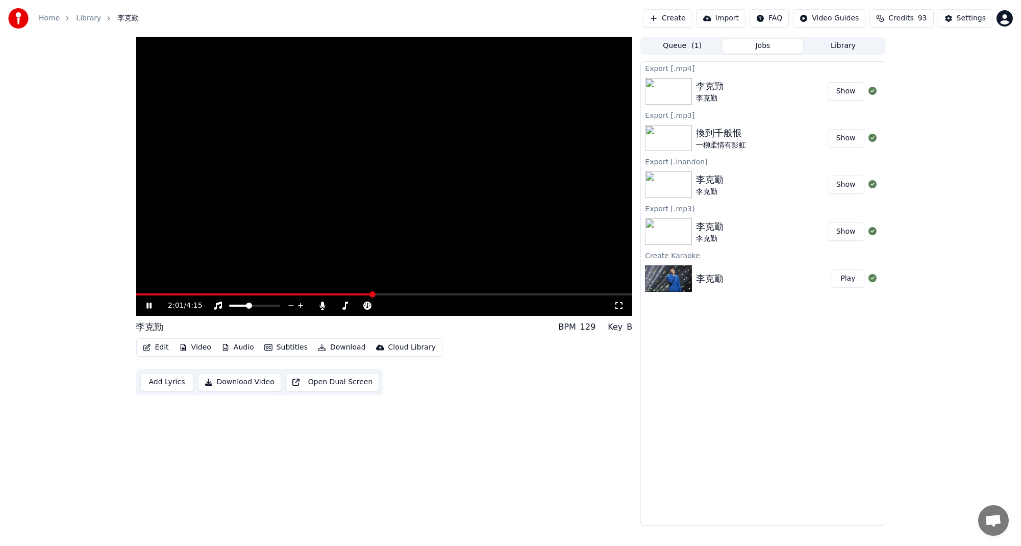
click at [160, 385] on button "Add Lyrics" at bounding box center [167, 382] width 54 height 18
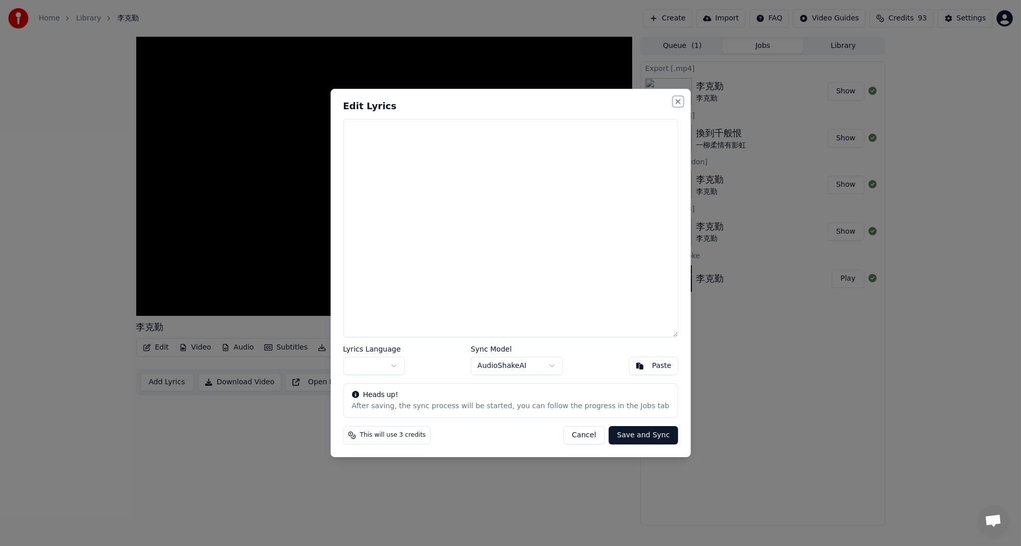
click at [674, 103] on button "Close" at bounding box center [678, 101] width 8 height 8
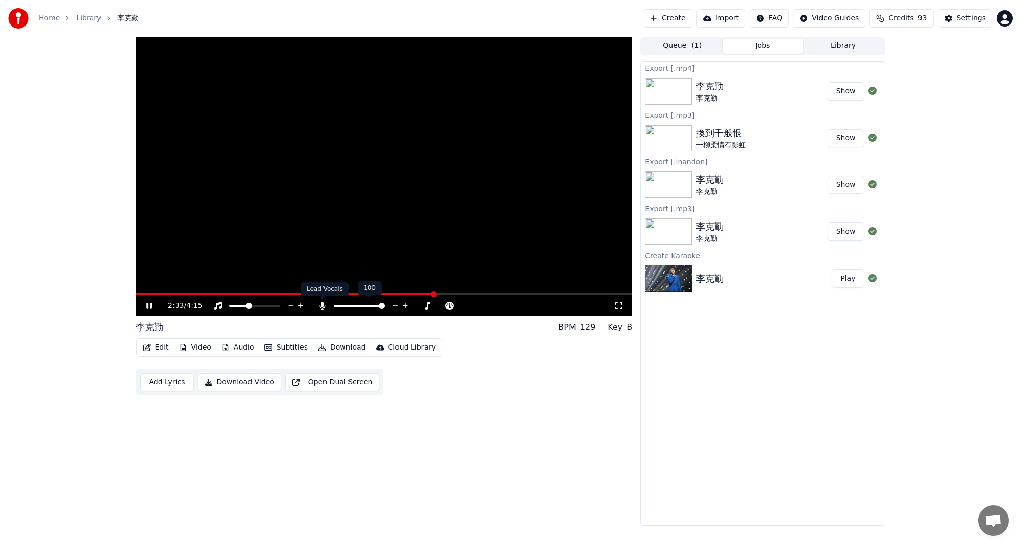
click at [320, 307] on icon at bounding box center [323, 306] width 6 height 8
